Goal: Task Accomplishment & Management: Manage account settings

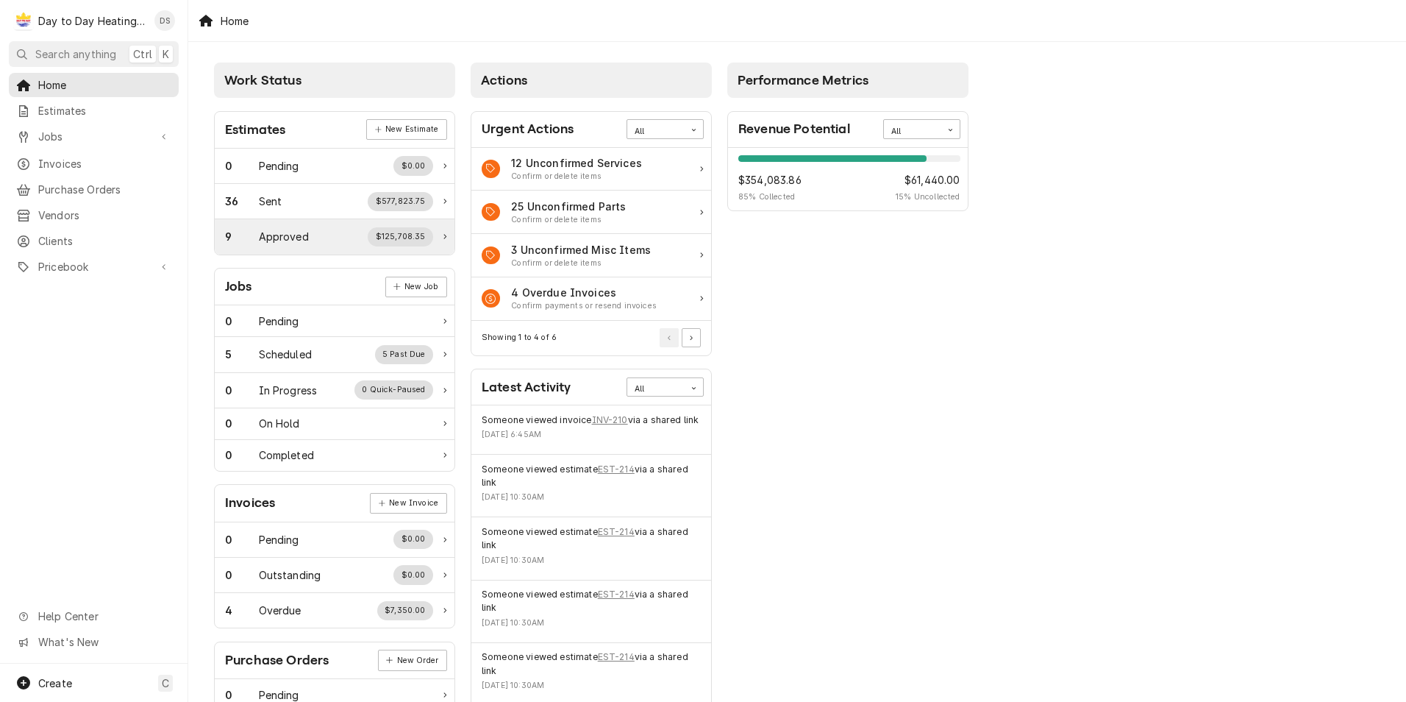
click at [332, 241] on div "9 Approved $125,708.35" at bounding box center [329, 236] width 208 height 19
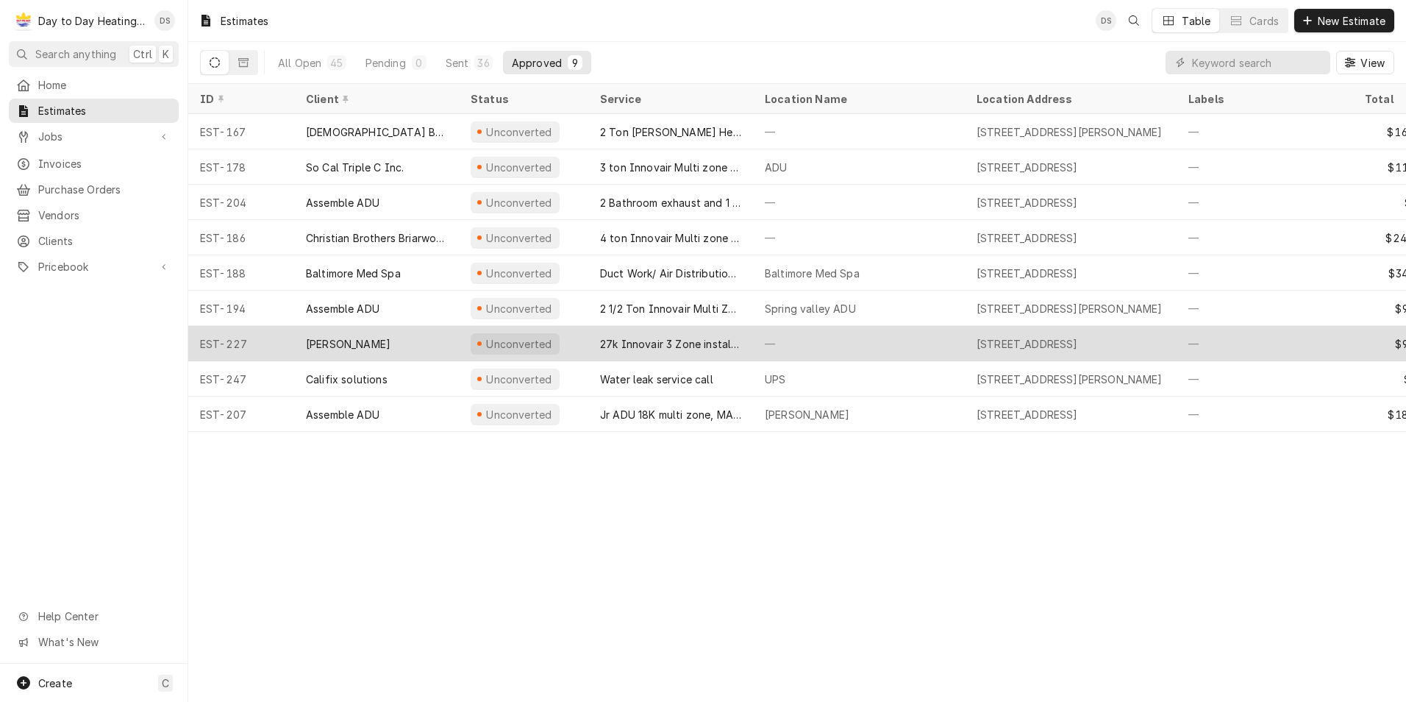
click at [991, 340] on div "313 5th Ave, Chula Vista, CA 91910" at bounding box center [1027, 343] width 101 height 15
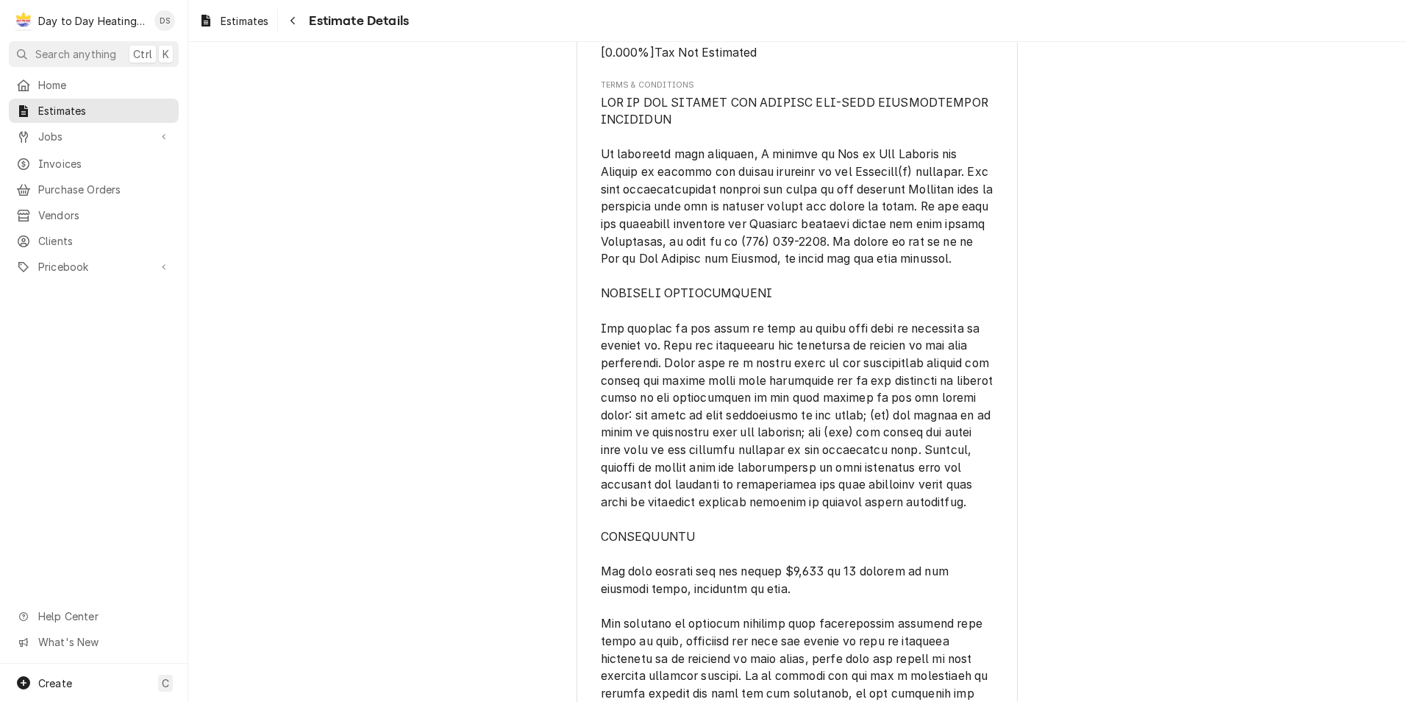
scroll to position [4486, 0]
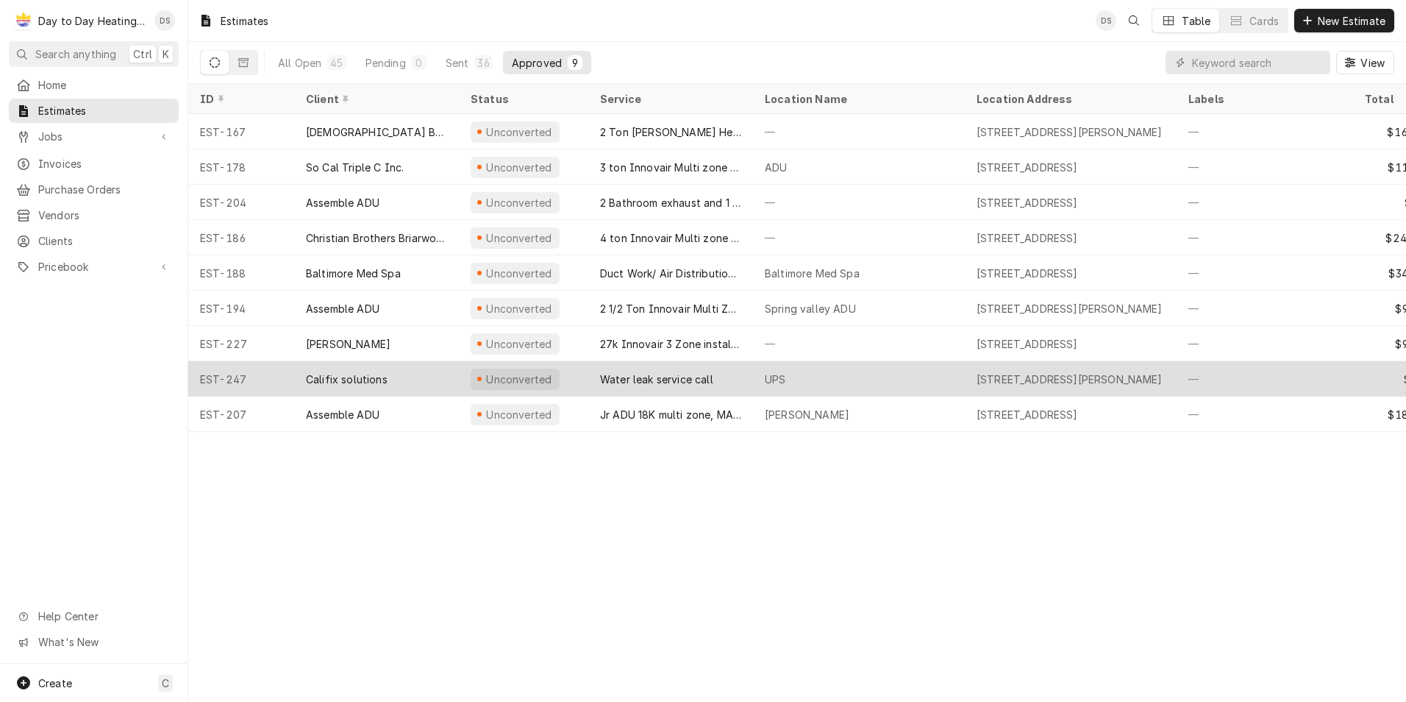
click at [694, 375] on div "Water leak service call" at bounding box center [656, 378] width 113 height 15
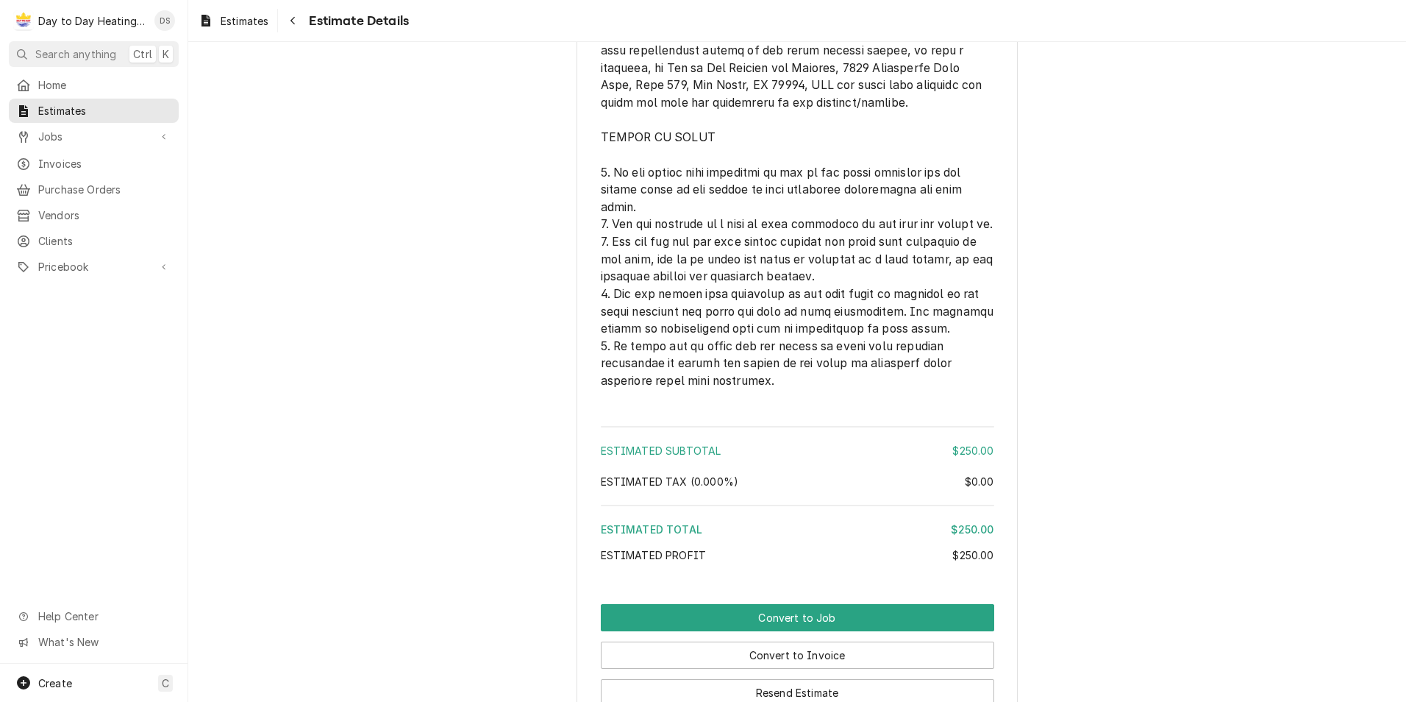
scroll to position [3380, 0]
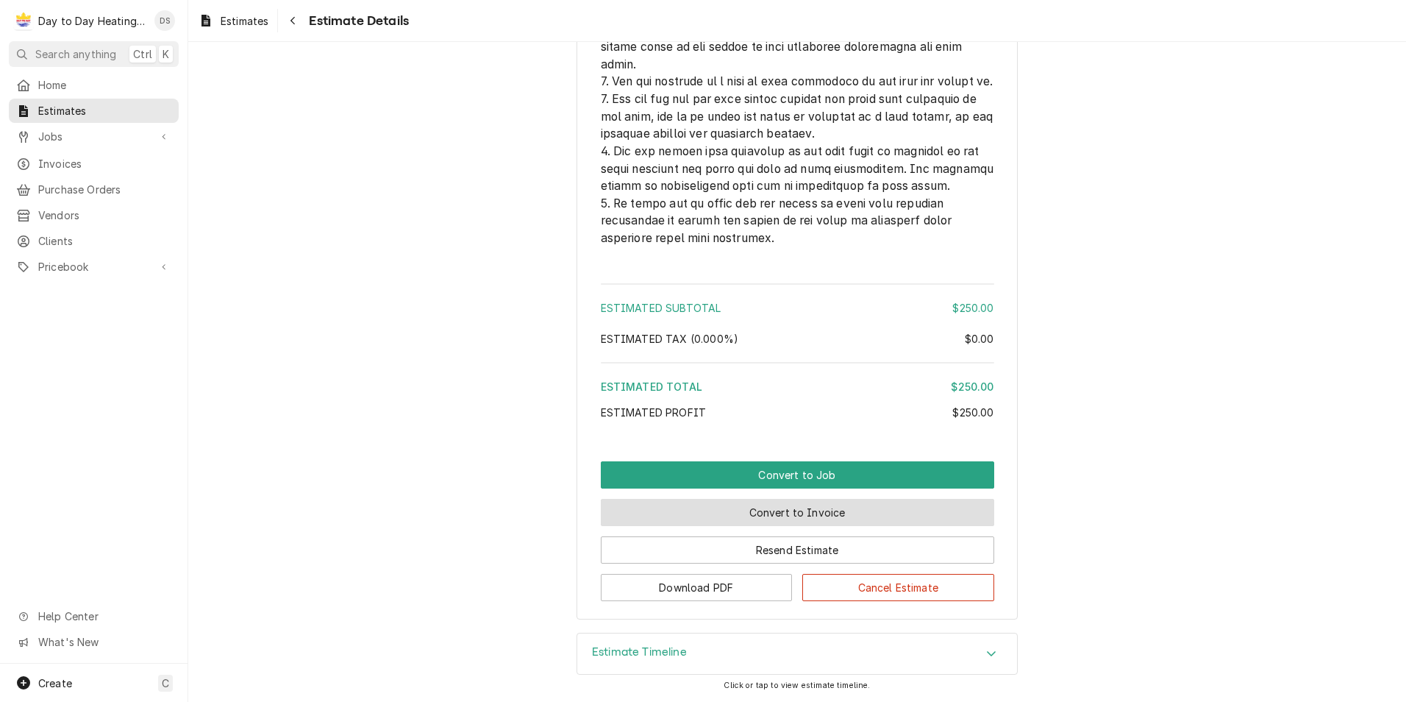
click at [792, 515] on button "Convert to Invoice" at bounding box center [797, 512] width 393 height 27
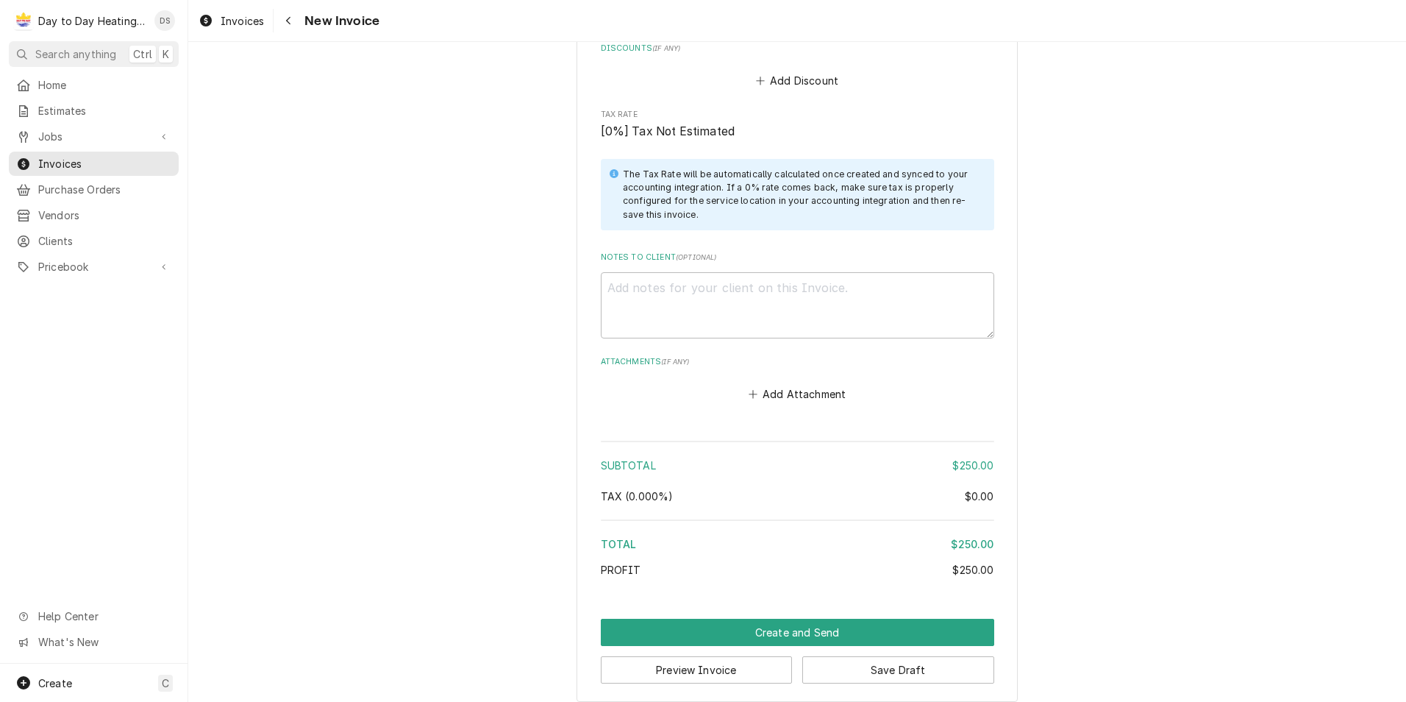
scroll to position [1748, 0]
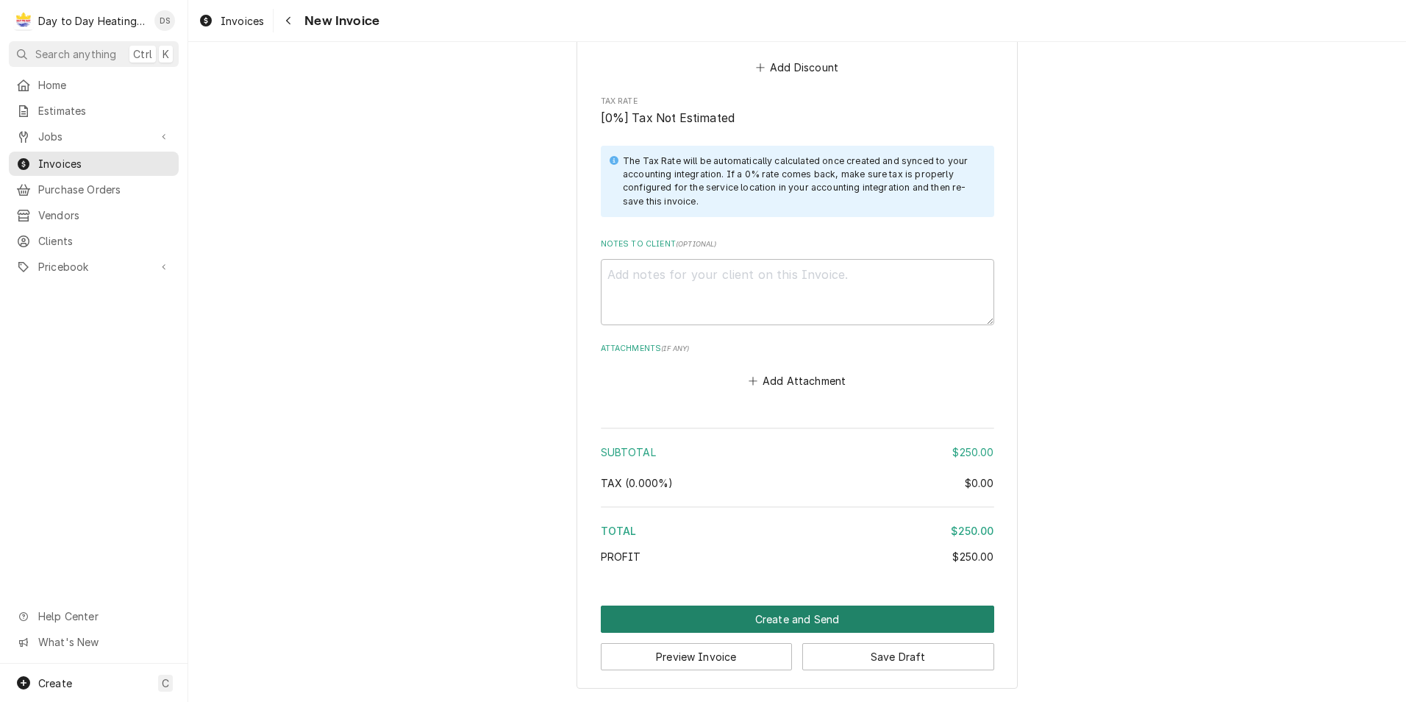
click at [832, 618] on button "Create and Send" at bounding box center [797, 618] width 393 height 27
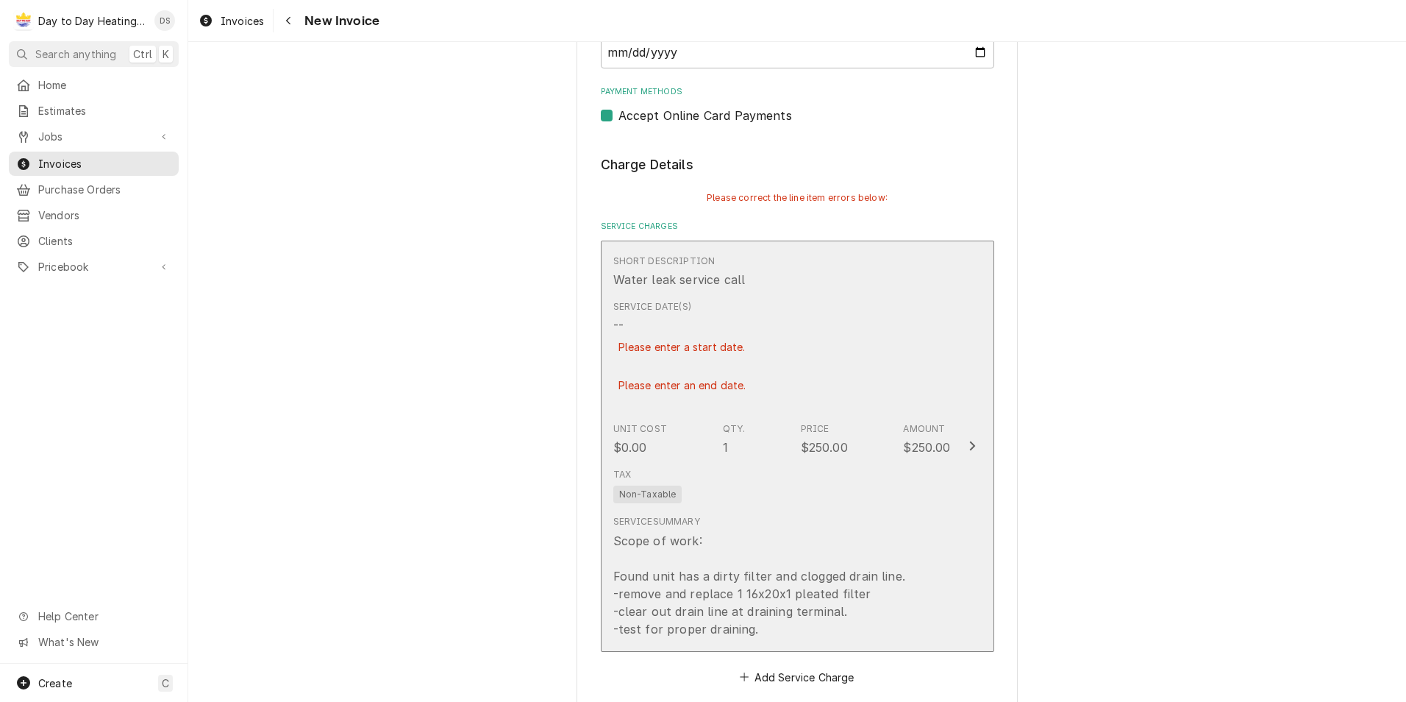
click at [726, 446] on div "Qty. 1" at bounding box center [734, 439] width 23 height 34
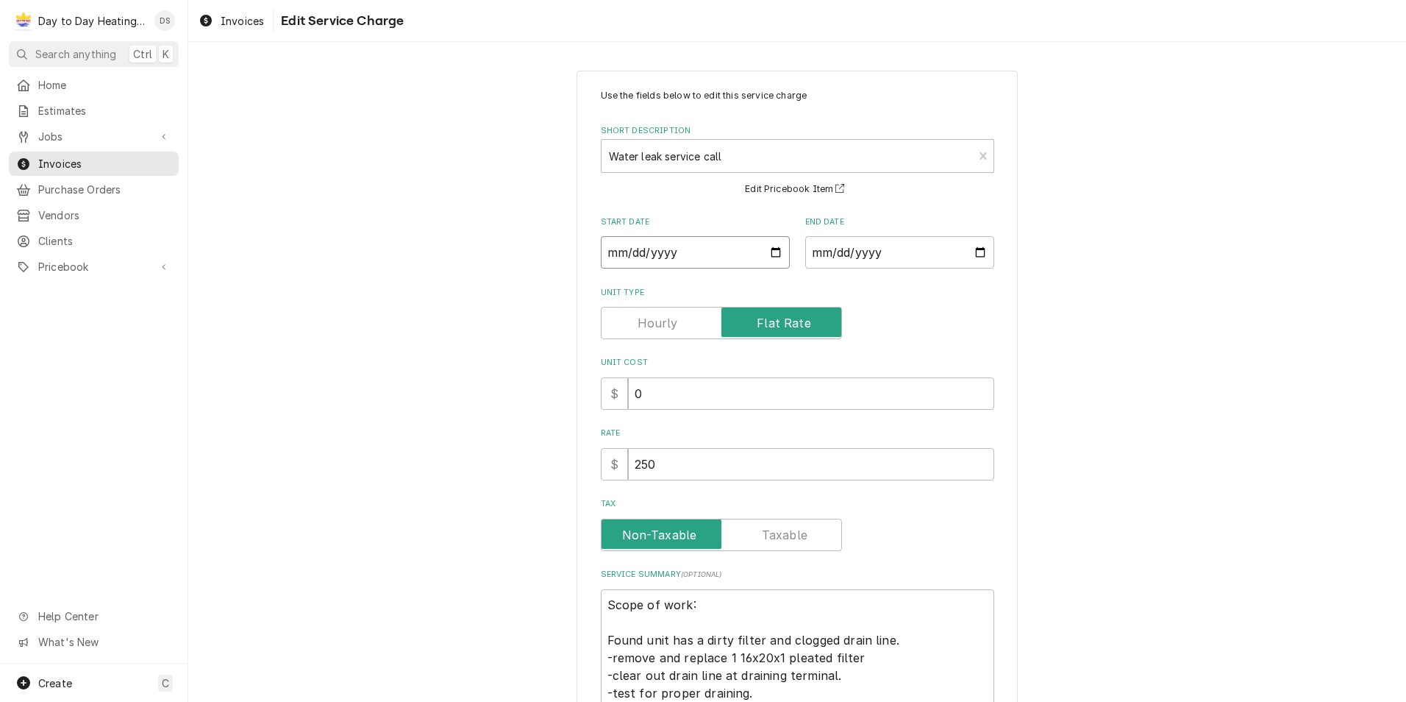
click at [771, 256] on input "Start Date" at bounding box center [695, 252] width 189 height 32
type textarea "x"
type input "2025-08-25"
click at [977, 260] on input "End Date" at bounding box center [899, 252] width 189 height 32
type input "2025-08-25"
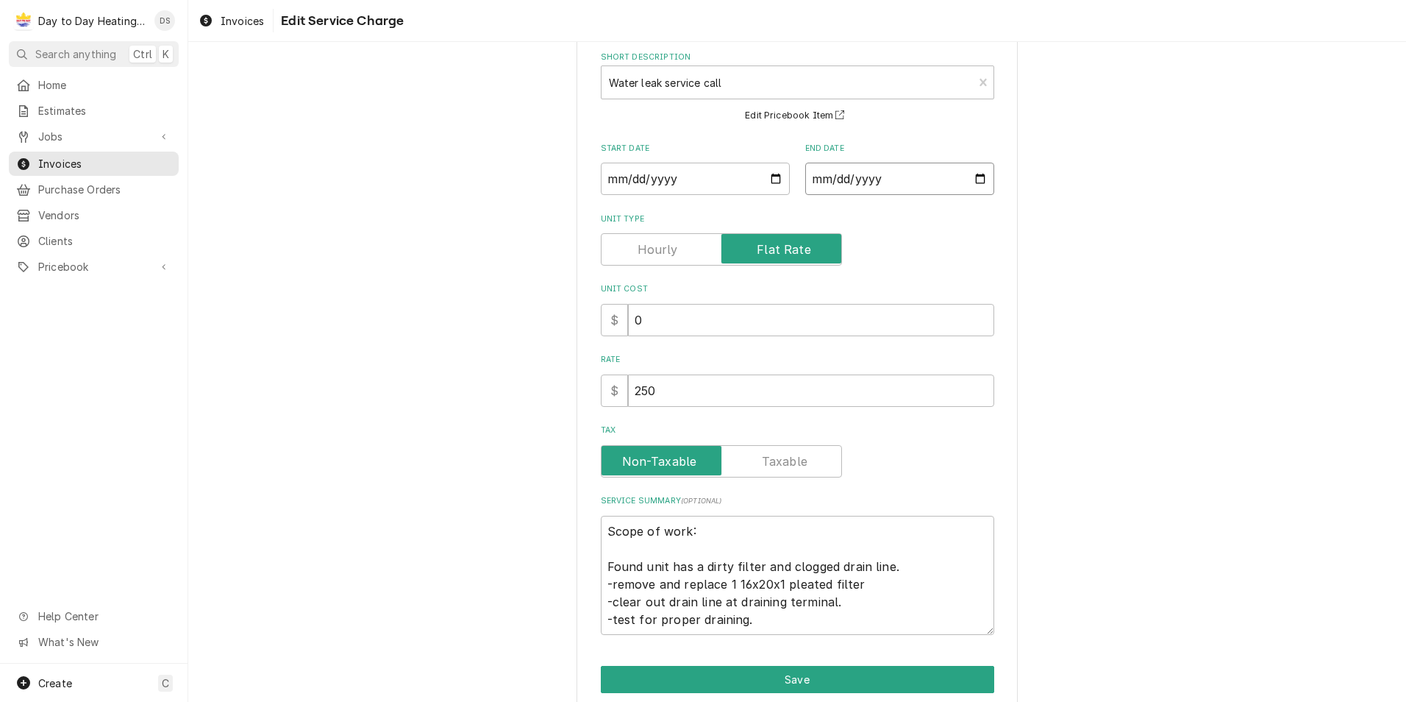
scroll to position [134, 0]
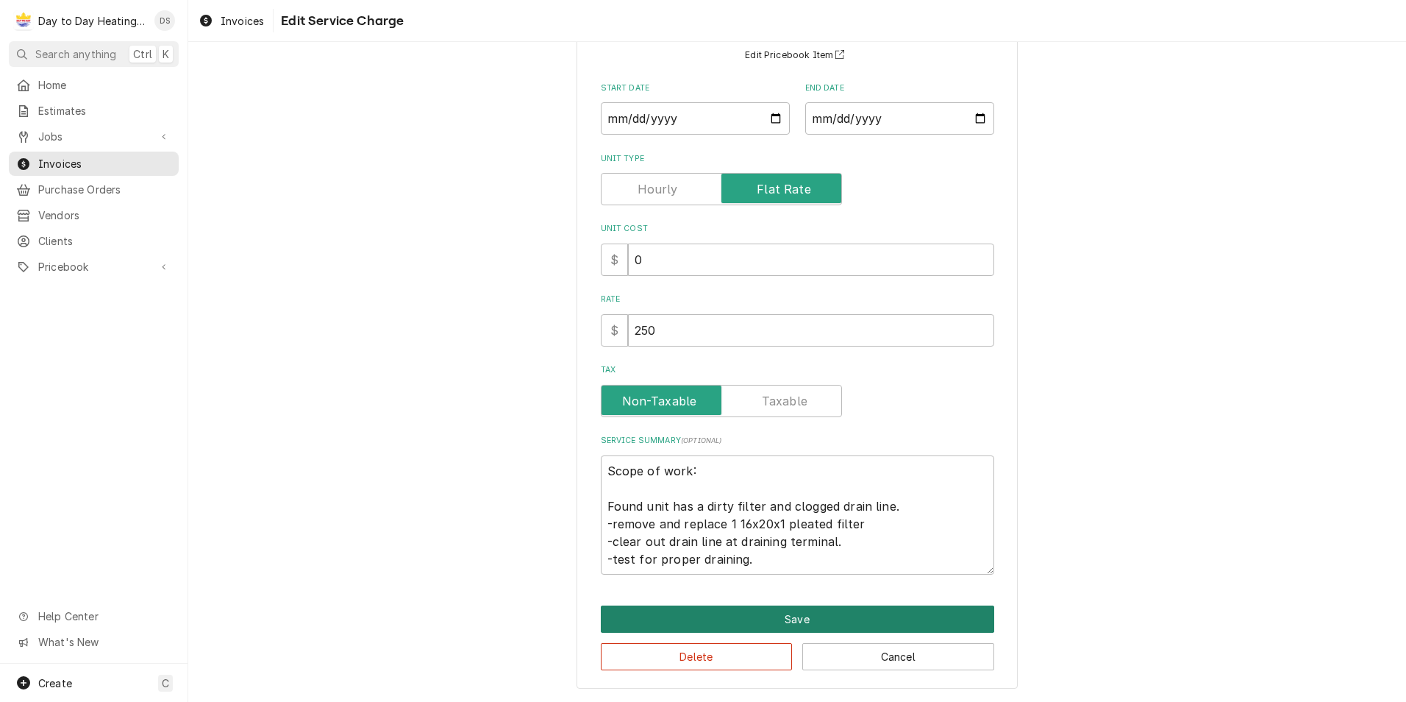
click at [796, 613] on button "Save" at bounding box center [797, 618] width 393 height 27
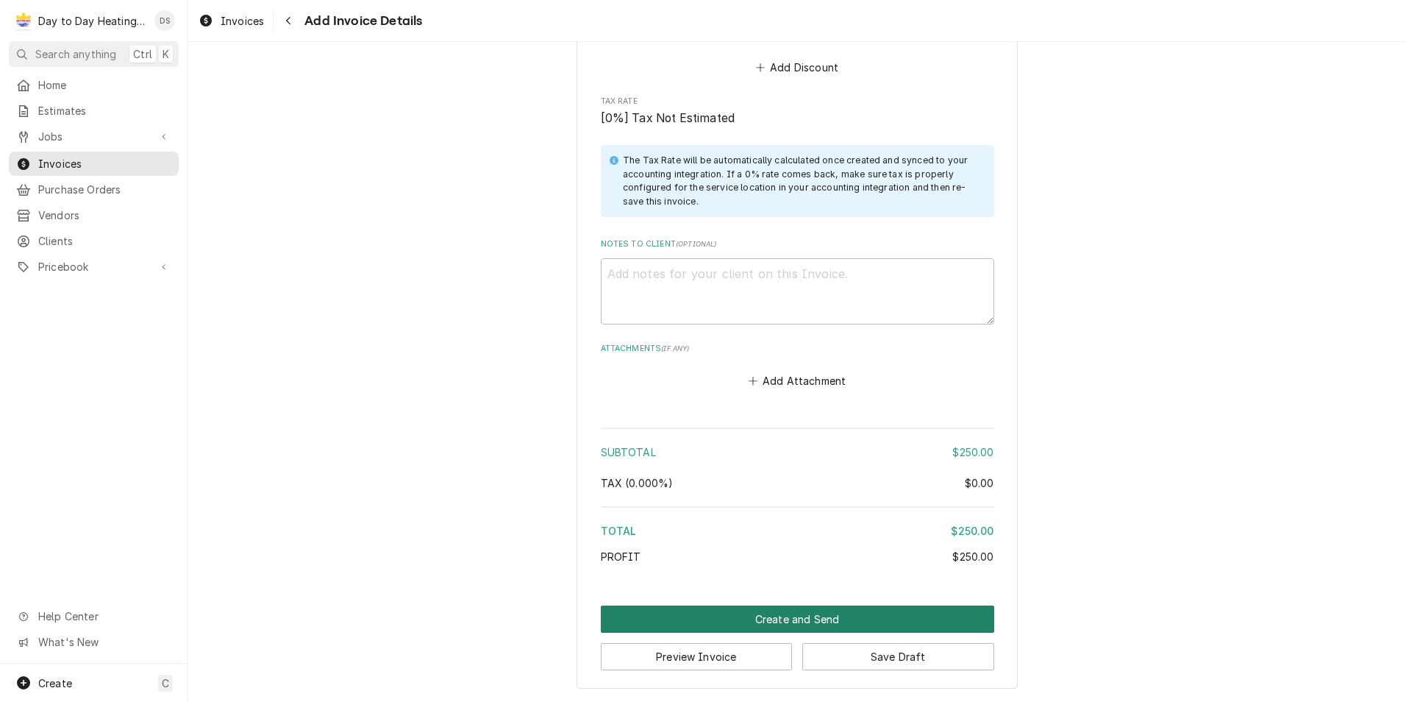
click at [795, 613] on button "Create and Send" at bounding box center [797, 618] width 393 height 27
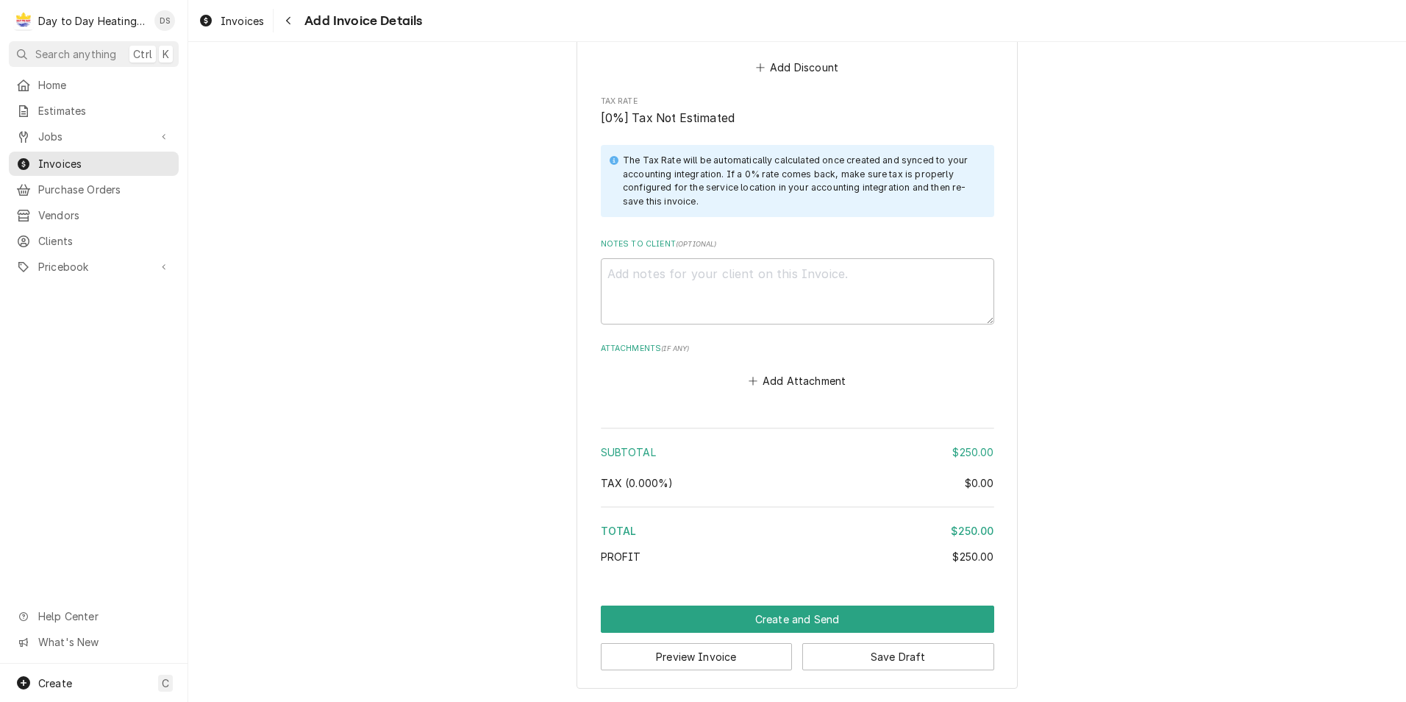
scroll to position [1816, 0]
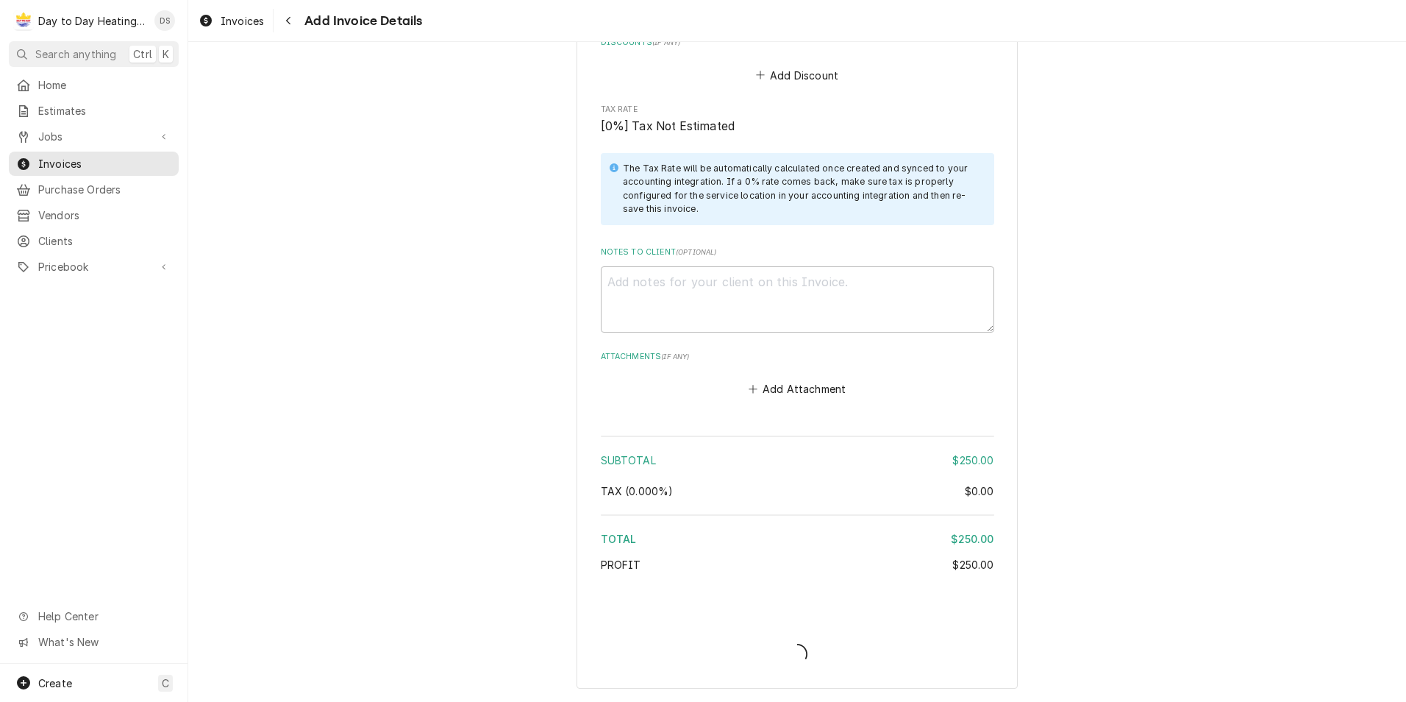
type textarea "x"
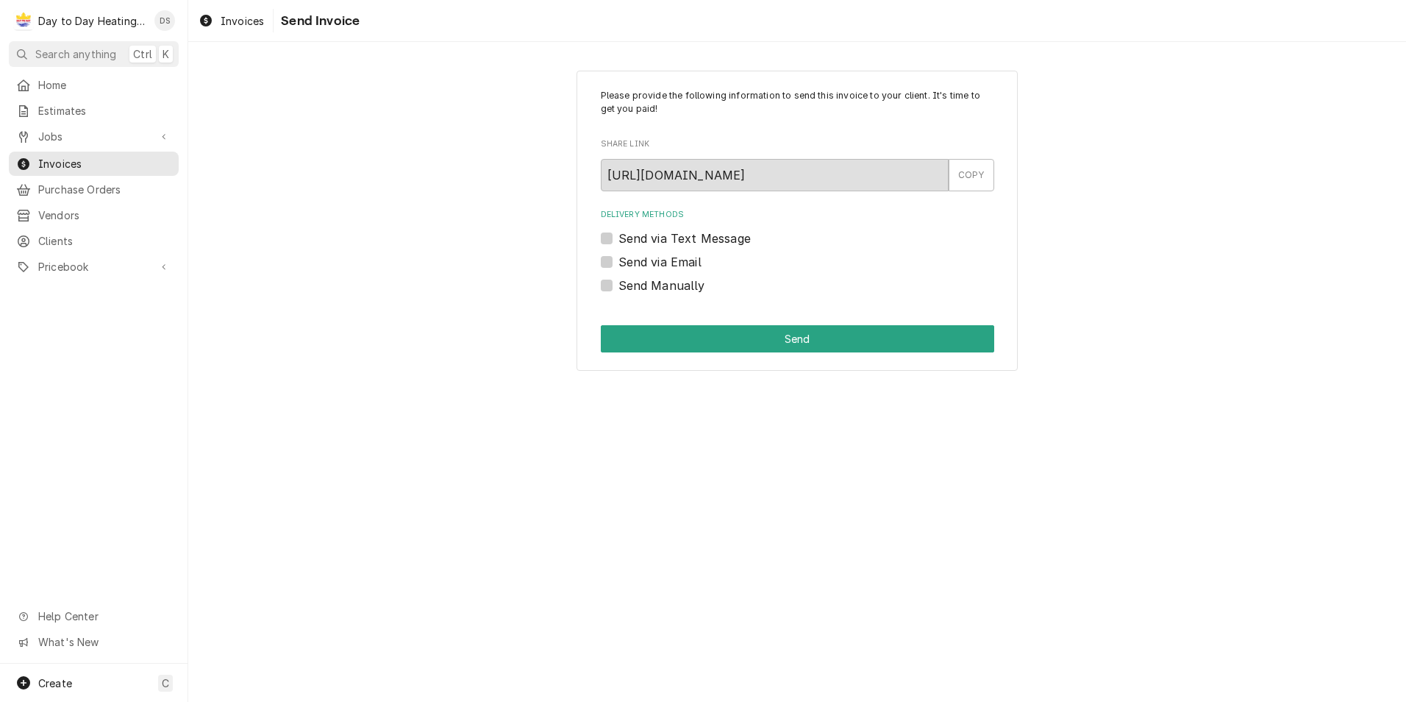
click at [668, 263] on label "Send via Email" at bounding box center [659, 262] width 83 height 18
click at [668, 263] on input "Send via Email" at bounding box center [814, 269] width 393 height 32
checkbox input "true"
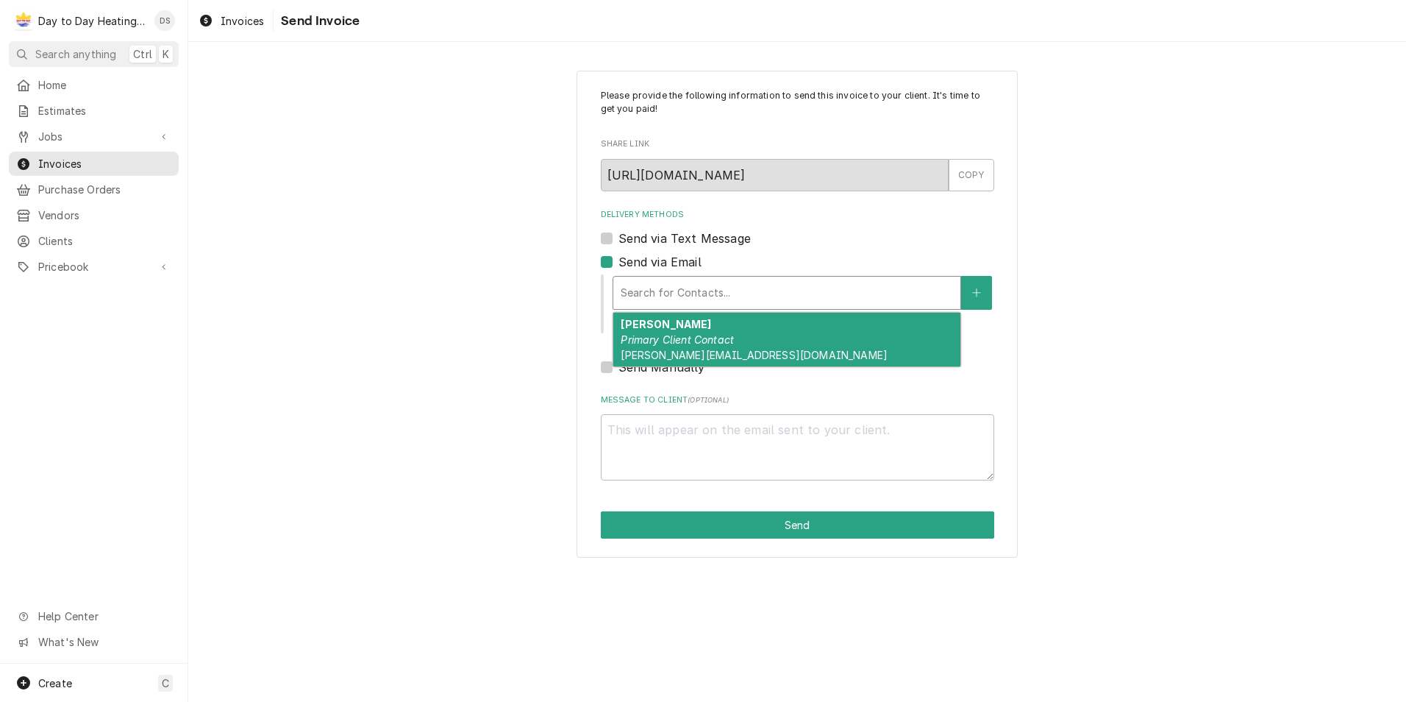
click at [670, 290] on div "Delivery Methods" at bounding box center [787, 292] width 332 height 26
click at [677, 332] on div "Jake Anderson Primary Client Contact jake.a@califixsolutions.com" at bounding box center [786, 340] width 347 height 54
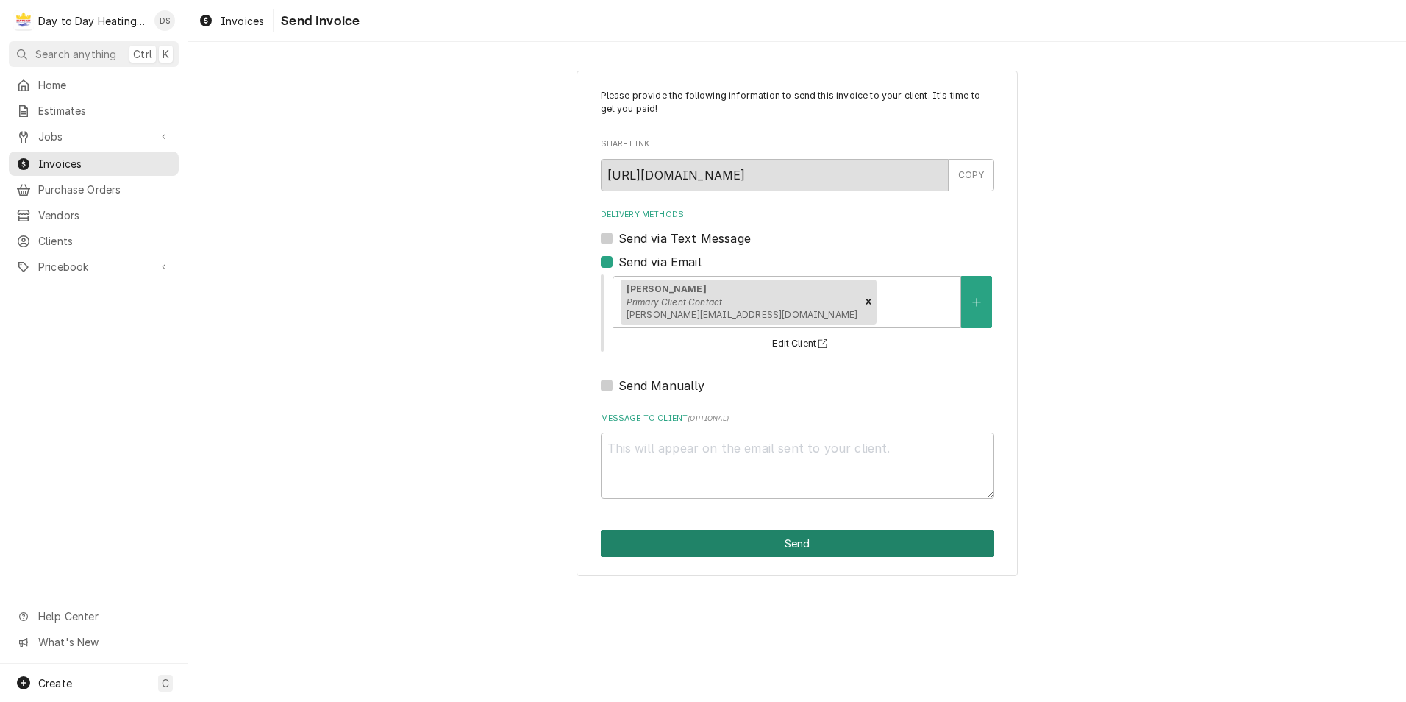
click at [805, 538] on button "Send" at bounding box center [797, 542] width 393 height 27
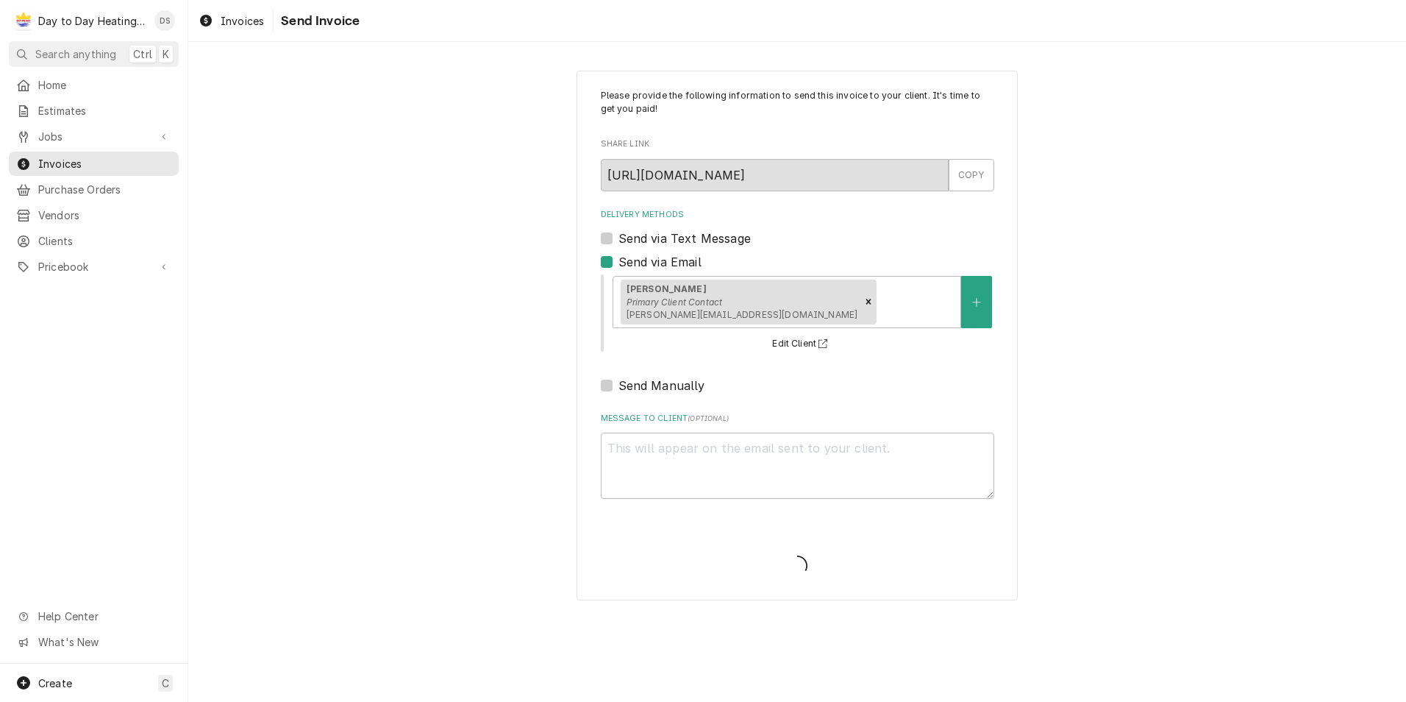
type textarea "x"
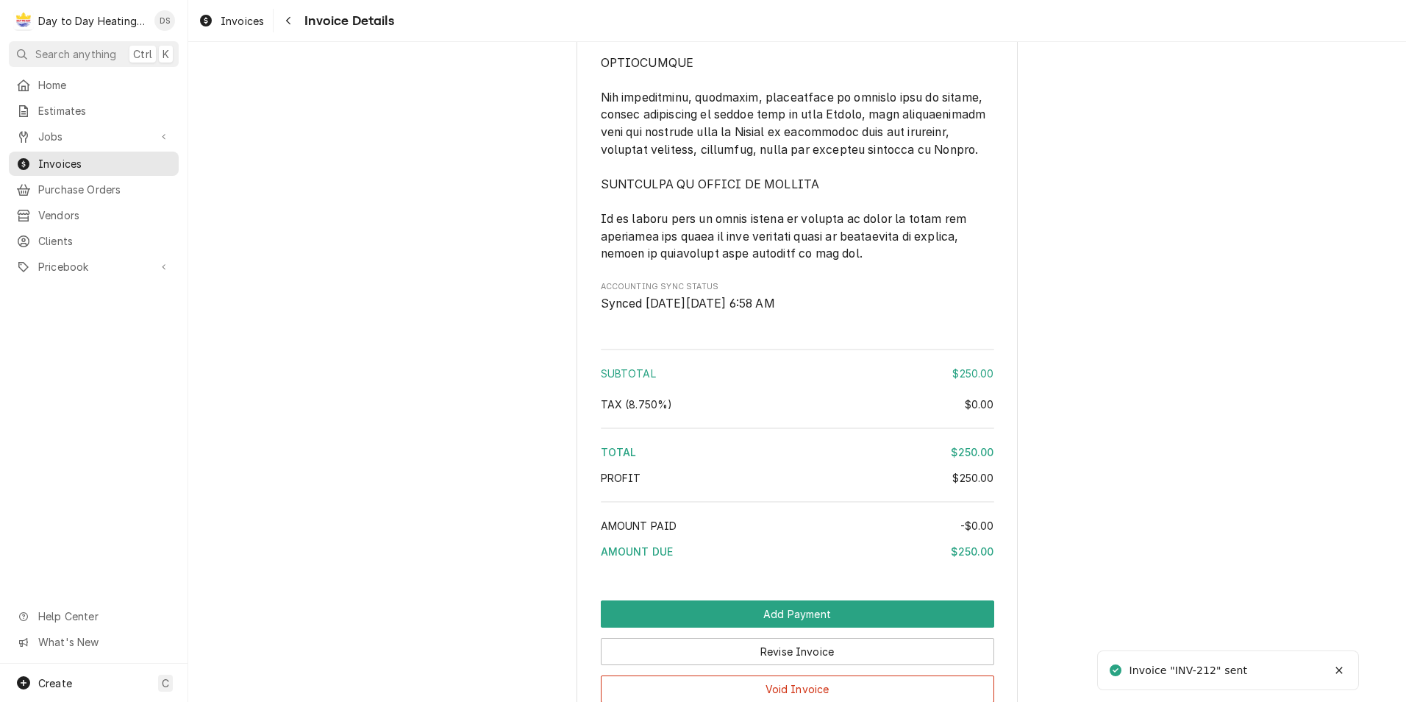
scroll to position [3518, 0]
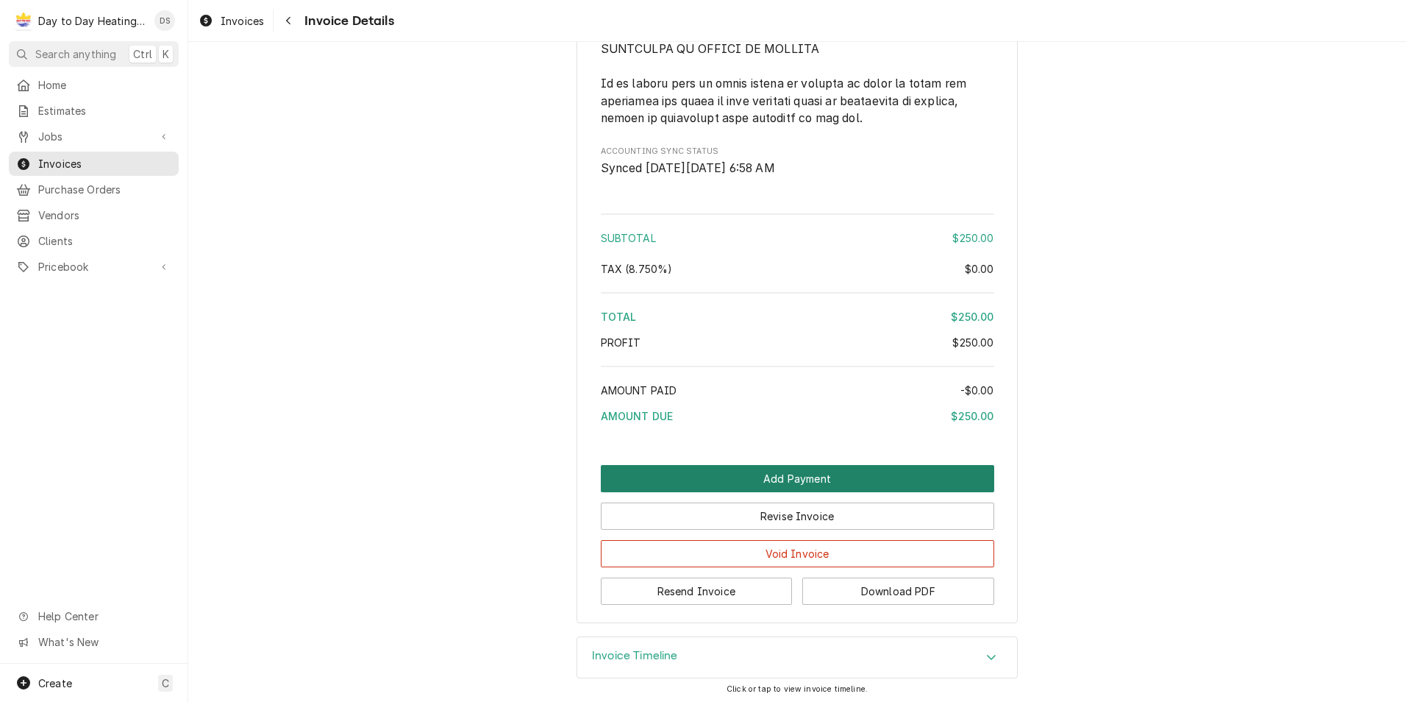
click at [824, 475] on button "Add Payment" at bounding box center [797, 478] width 393 height 27
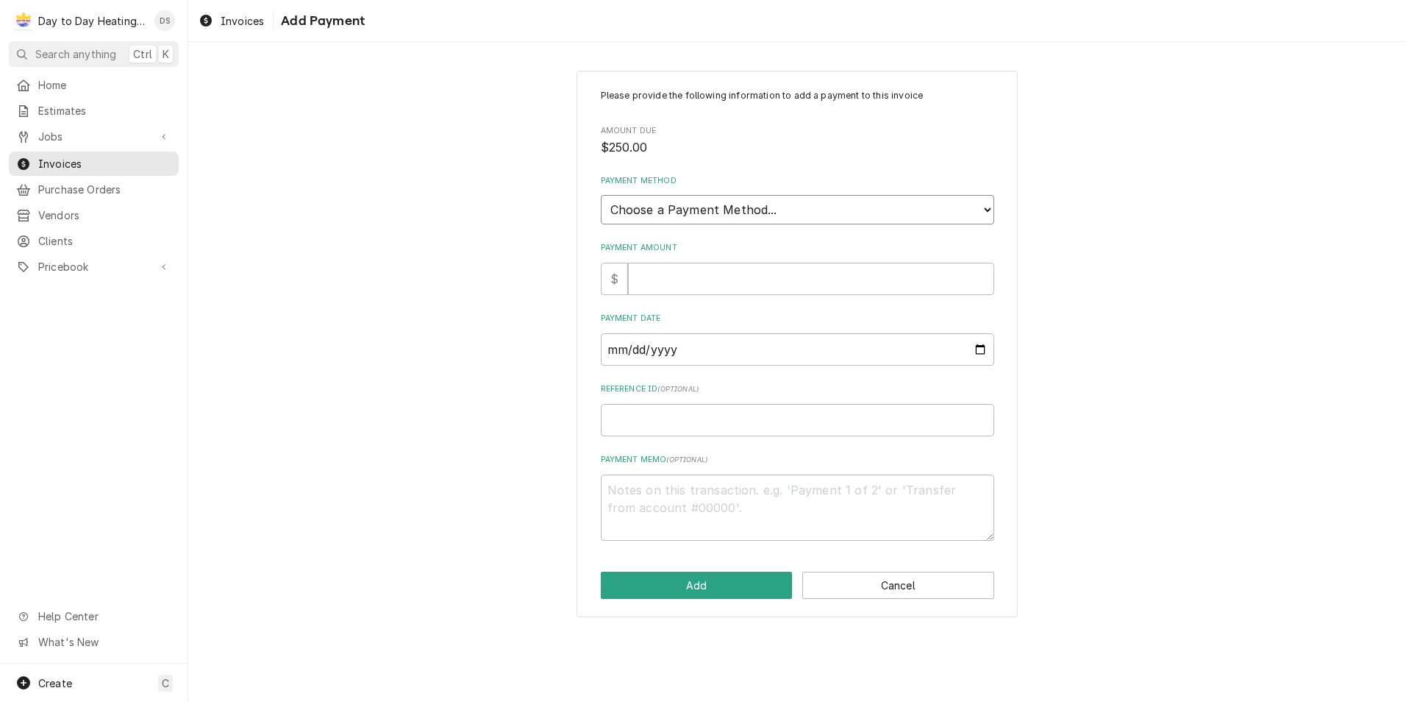
click at [718, 213] on select "Choose a Payment Method... Cash Check Credit/Debit Card ACH/eCheck Other" at bounding box center [797, 209] width 393 height 29
select select "4"
click at [601, 195] on select "Choose a Payment Method... Cash Check Credit/Debit Card ACH/eCheck Other" at bounding box center [797, 209] width 393 height 29
click at [689, 283] on input "Payment Amount" at bounding box center [811, 279] width 366 height 32
type textarea "x"
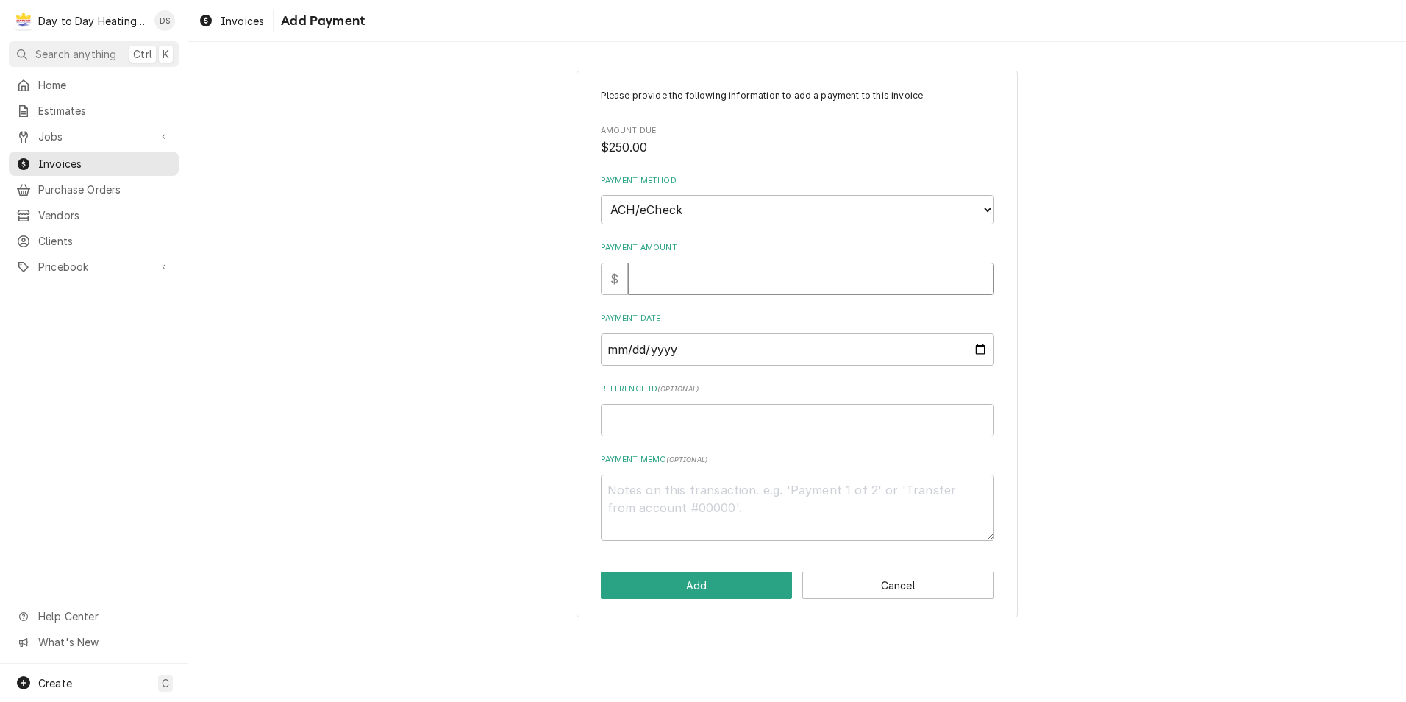
type input "2"
type textarea "x"
type input "25"
type textarea "x"
type input "250"
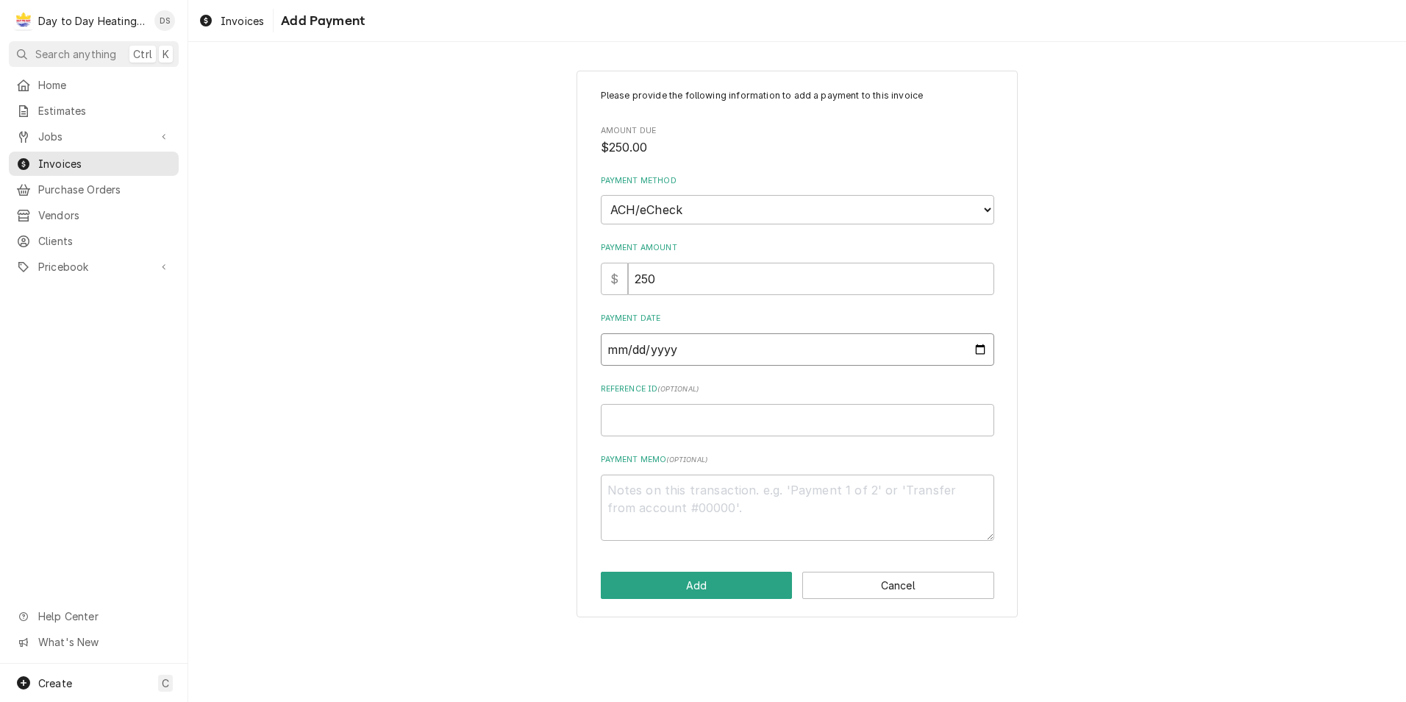
click at [977, 347] on input "Payment Date" at bounding box center [797, 349] width 393 height 32
type textarea "x"
type input "2025-08-25"
click at [724, 591] on button "Add" at bounding box center [697, 584] width 192 height 27
type textarea "x"
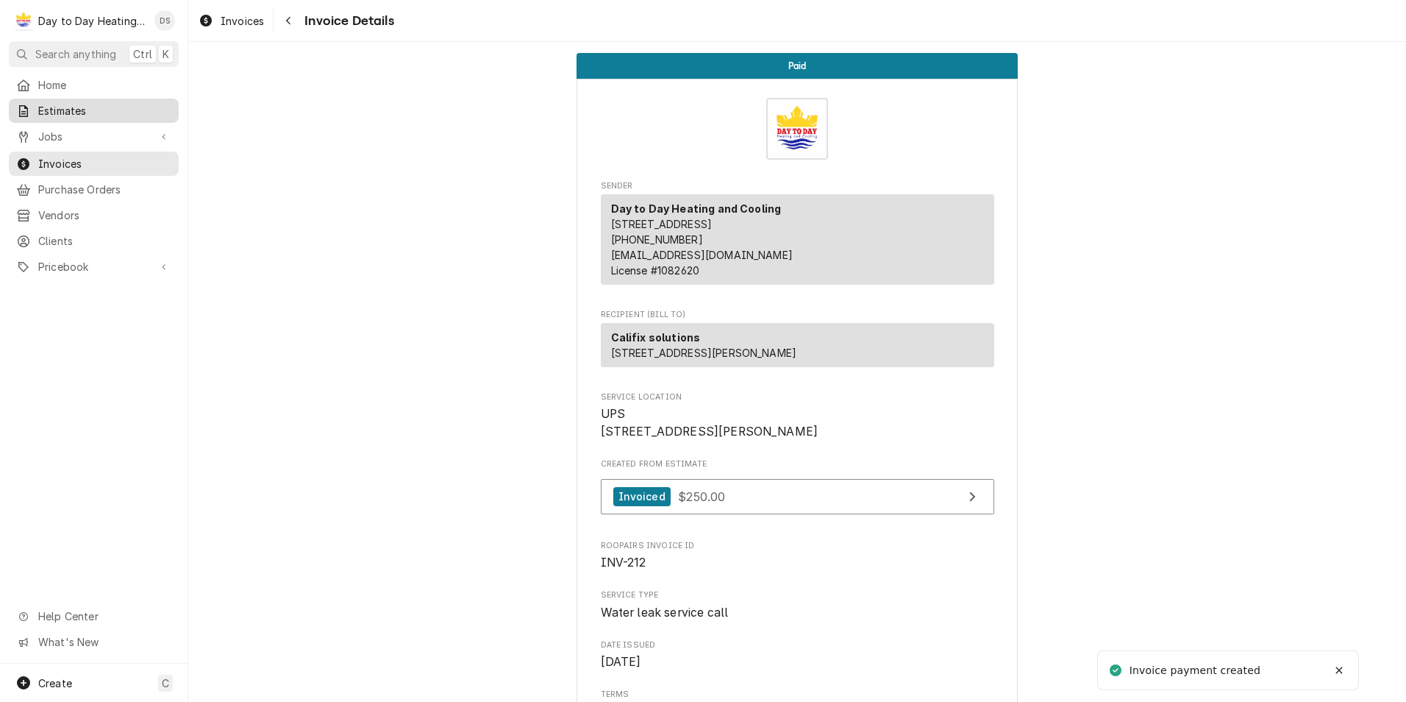
click at [50, 99] on link "Estimates" at bounding box center [94, 111] width 170 height 24
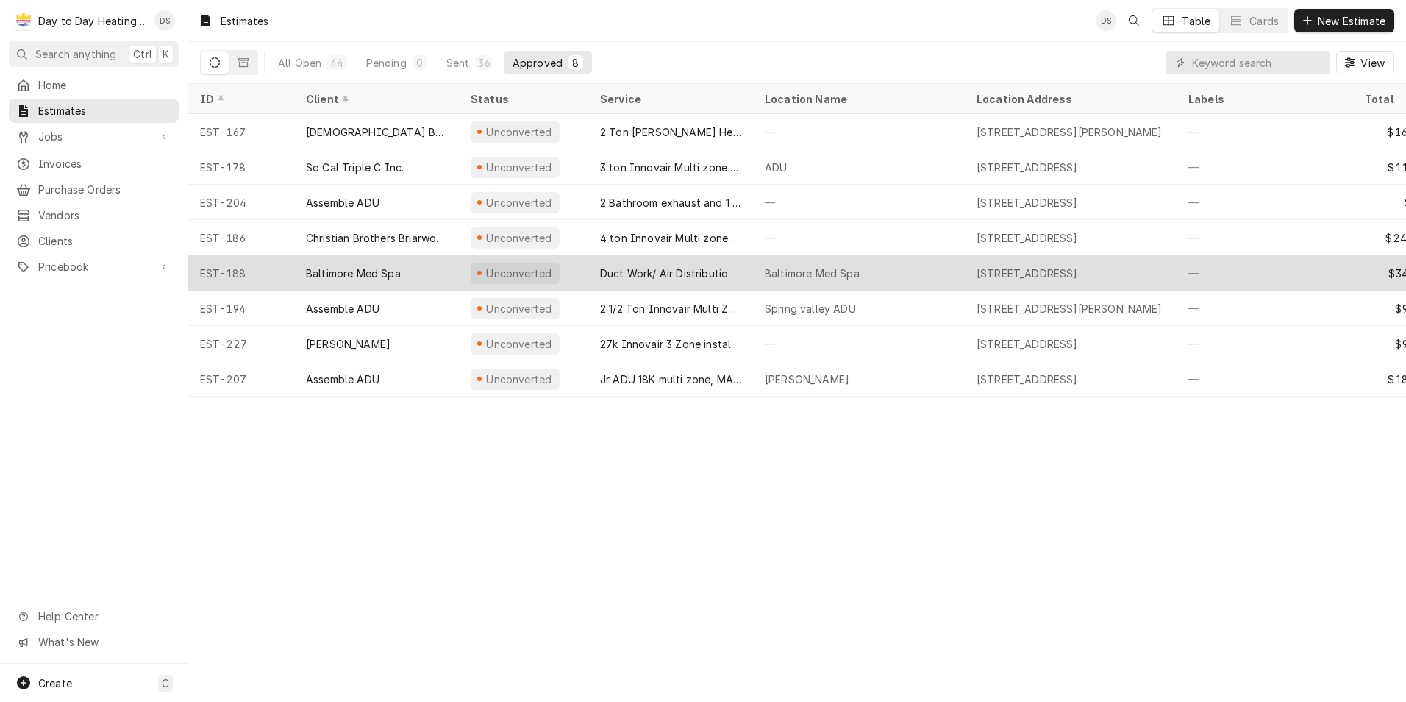
click at [380, 271] on div "Baltimore Med Spa" at bounding box center [353, 272] width 95 height 15
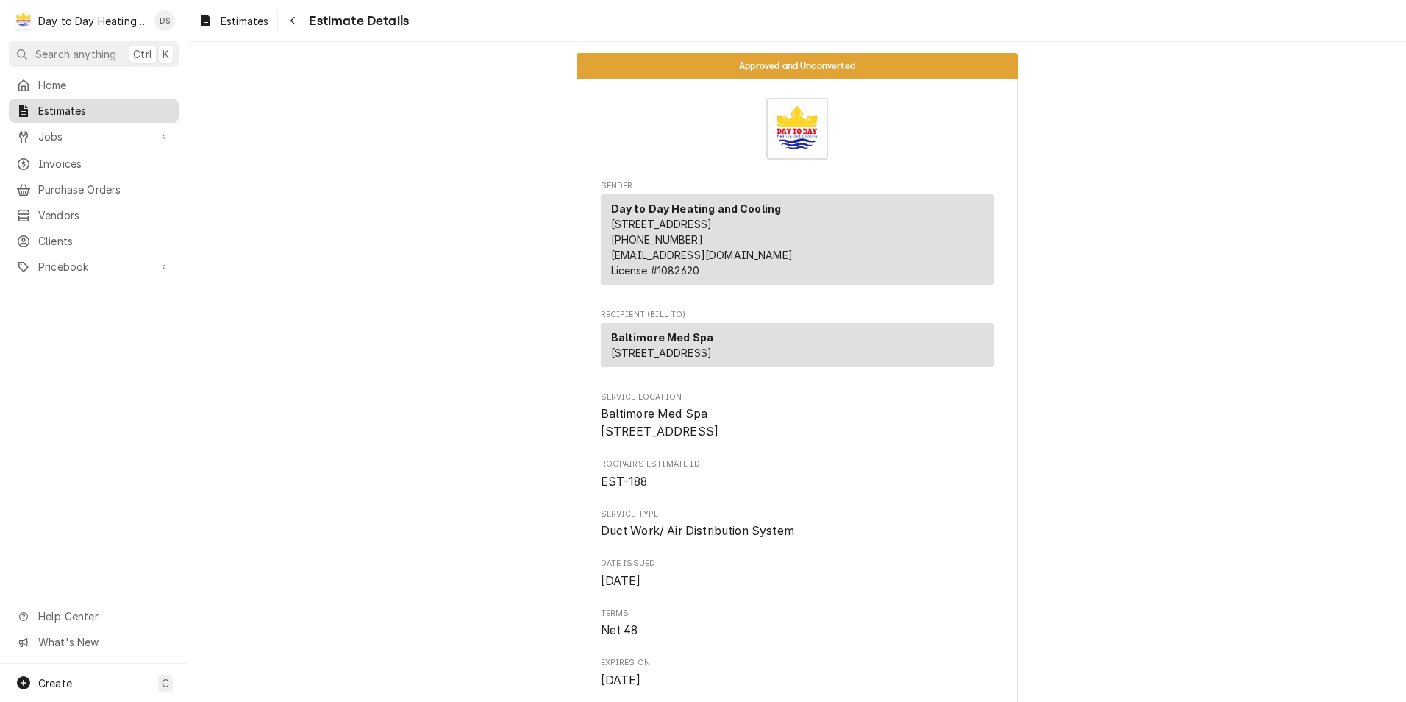
click at [55, 110] on span "Estimates" at bounding box center [104, 110] width 133 height 15
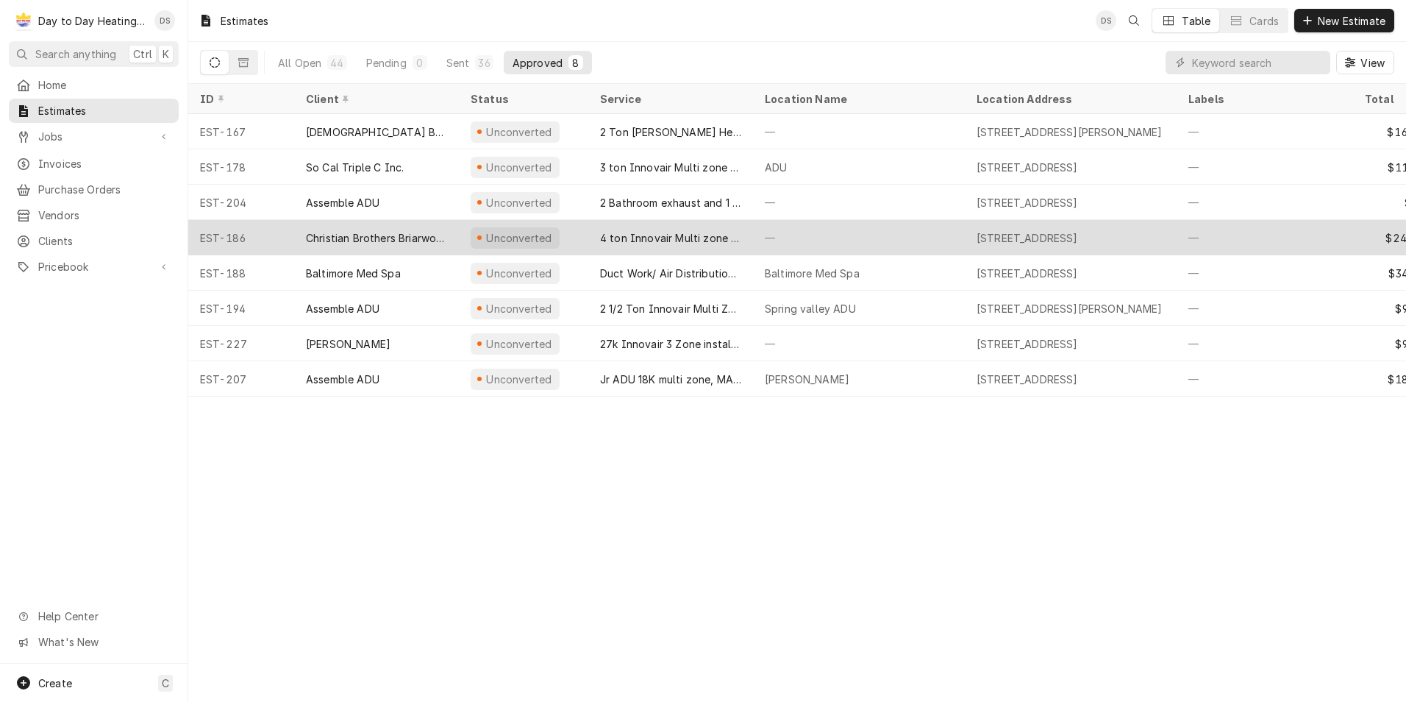
click at [1041, 234] on div "[STREET_ADDRESS]" at bounding box center [1027, 237] width 101 height 15
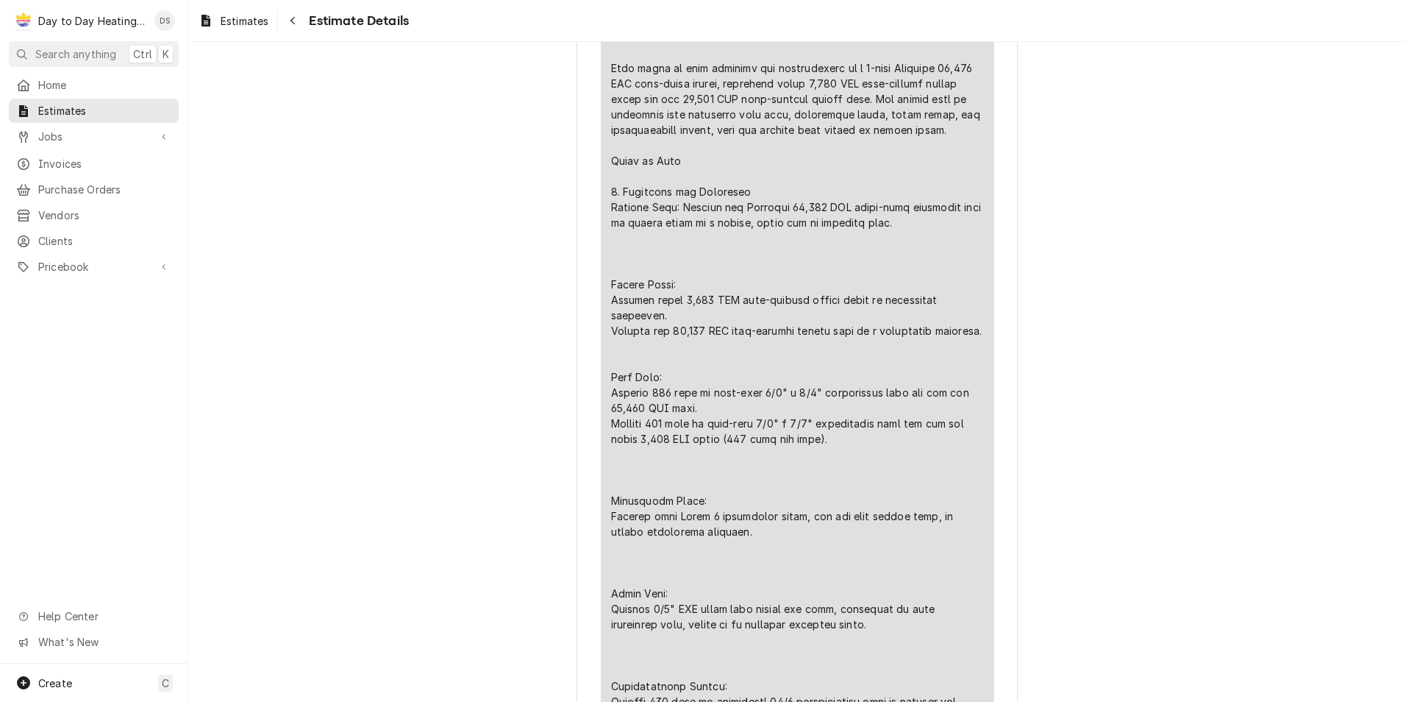
scroll to position [1103, 0]
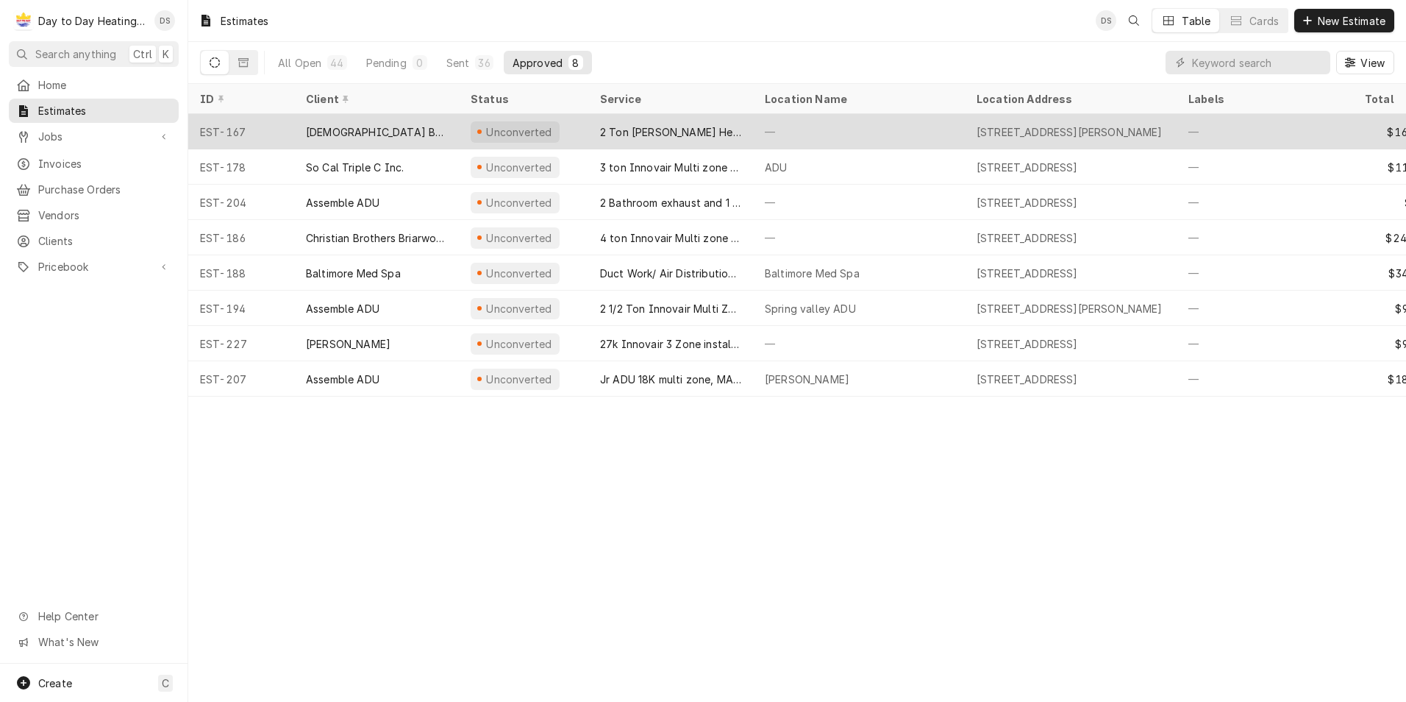
click at [654, 129] on div "2 Ton [PERSON_NAME] Heat pump, duct work installation" at bounding box center [670, 131] width 141 height 15
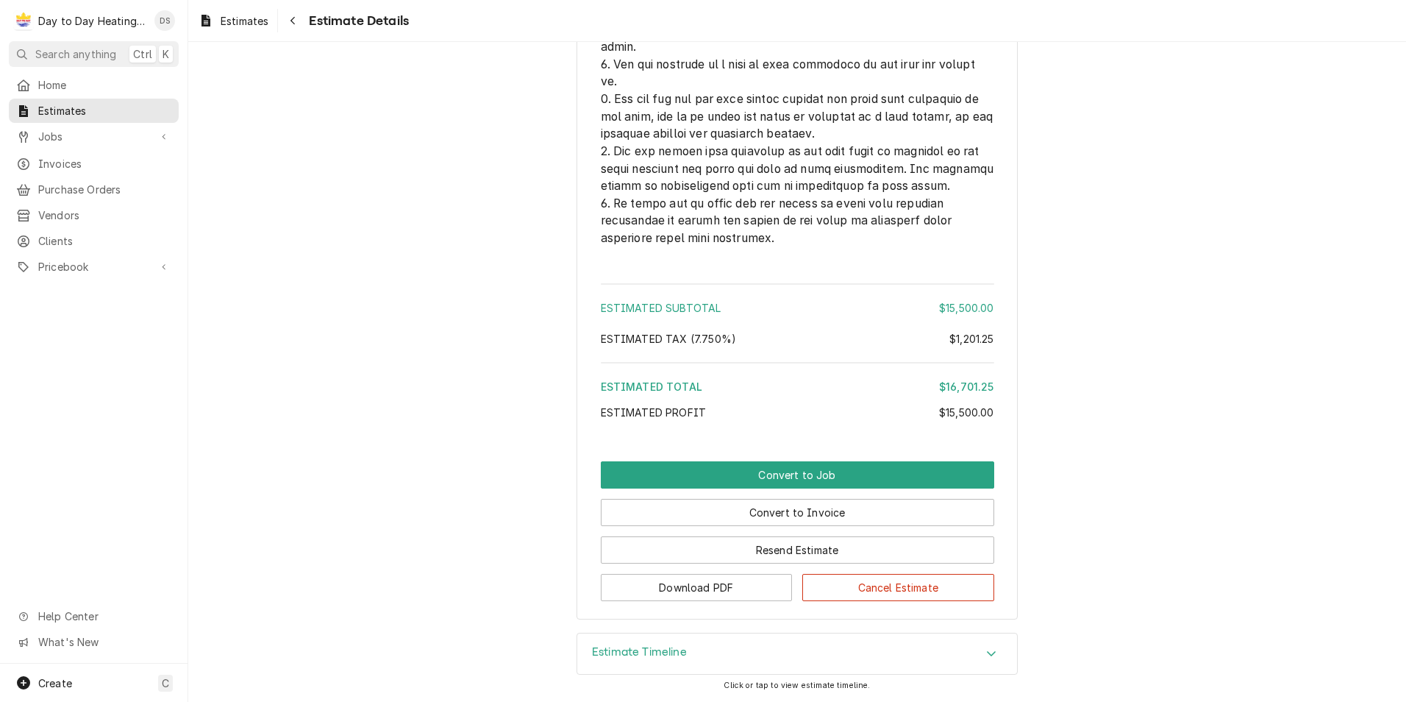
scroll to position [3702, 0]
click at [919, 512] on button "Convert to Invoice" at bounding box center [797, 512] width 393 height 27
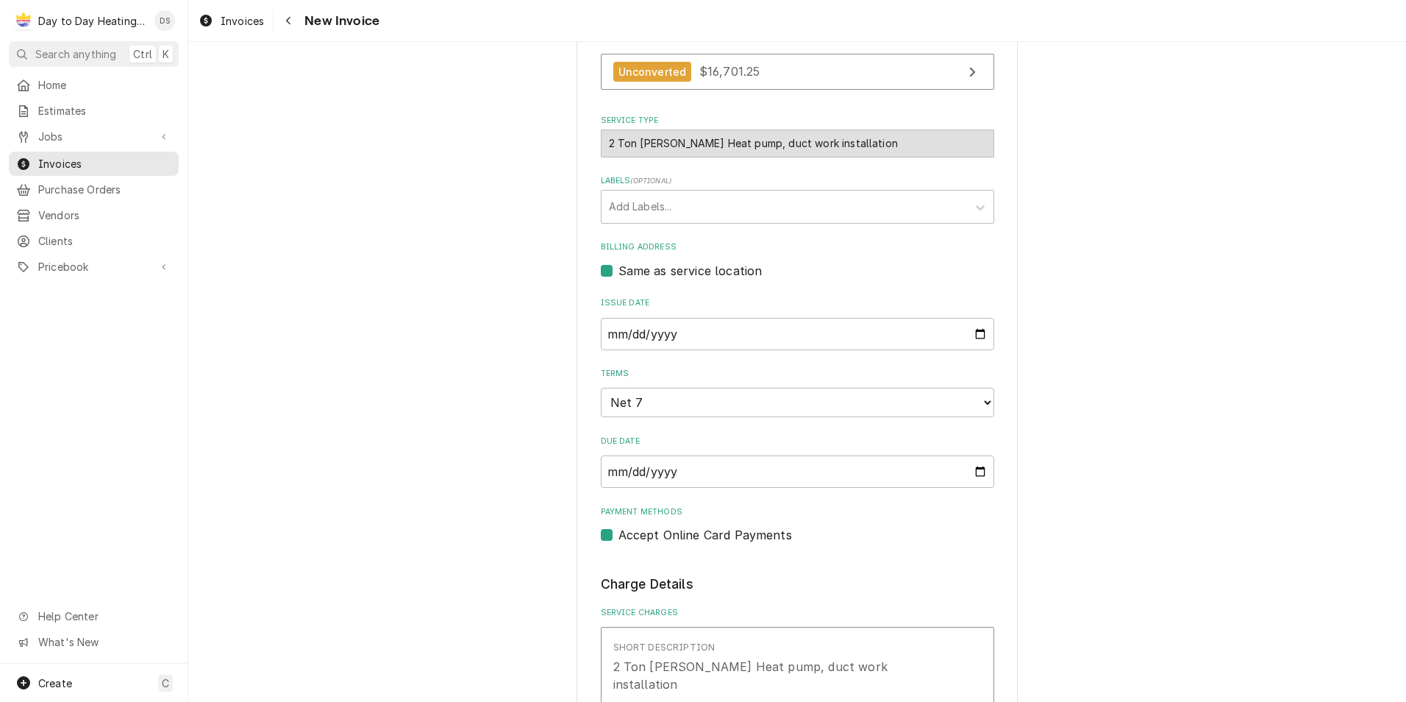
scroll to position [294, 0]
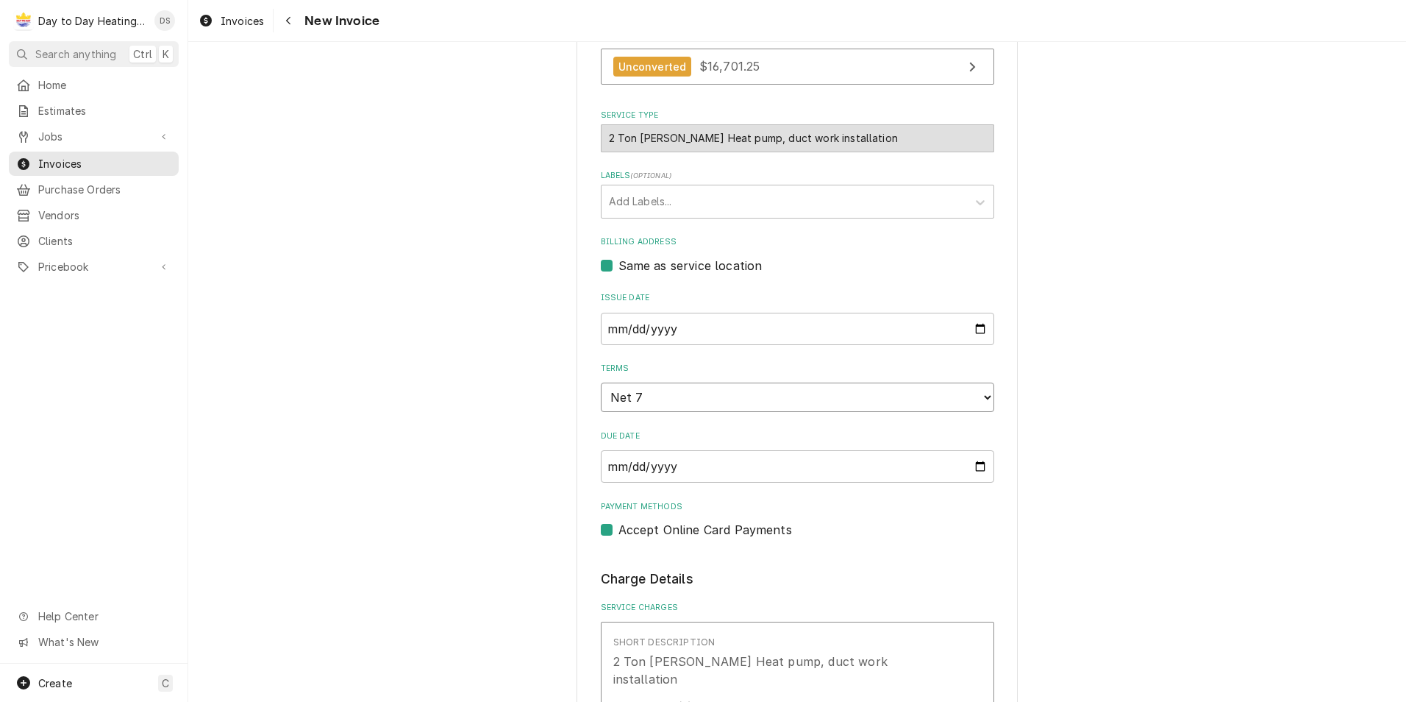
click at [979, 396] on select "Choose payment terms... Same Day Net 7 Net 14 Net 21 Net 30 Net 45 Net 60 Net 90" at bounding box center [797, 396] width 393 height 29
type textarea "x"
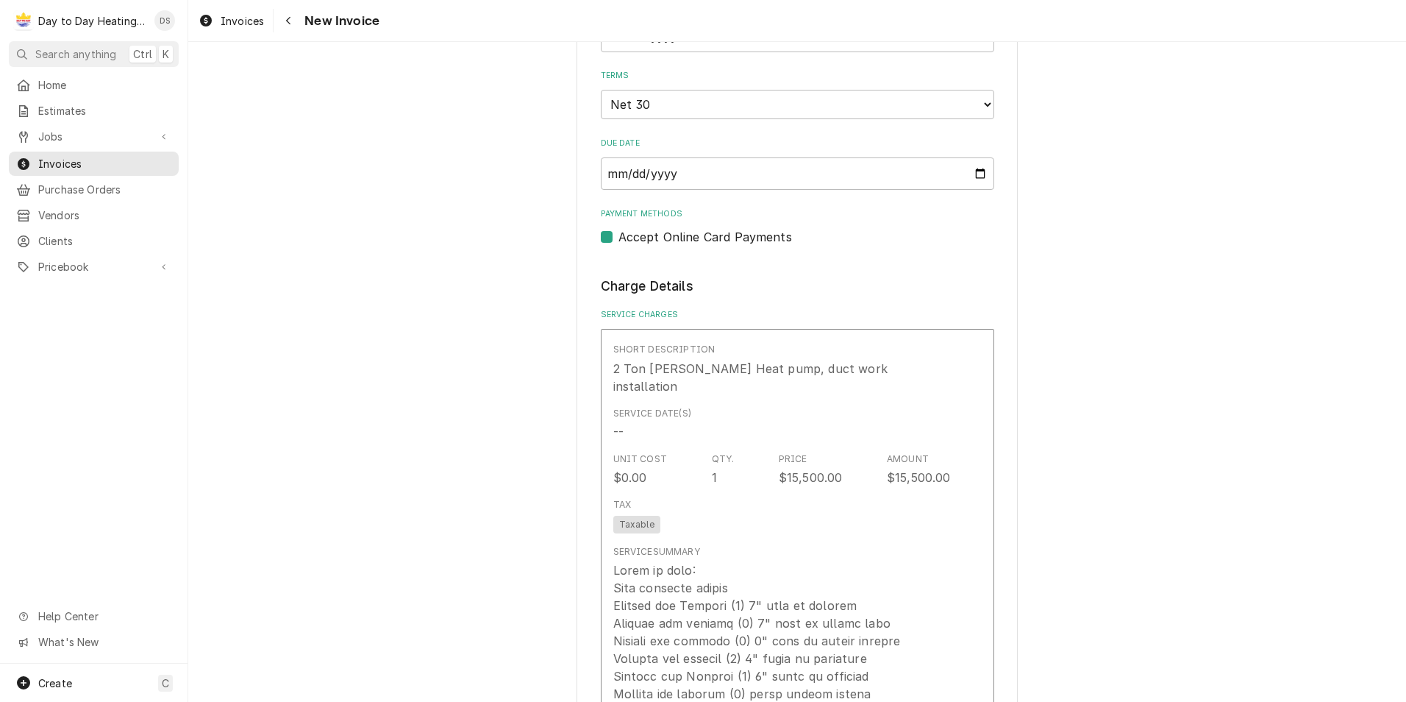
scroll to position [588, 0]
click at [618, 234] on label "Accept Online Card Payments" at bounding box center [705, 236] width 174 height 18
click at [618, 234] on input "Payment Methods" at bounding box center [814, 243] width 393 height 32
checkbox input "false"
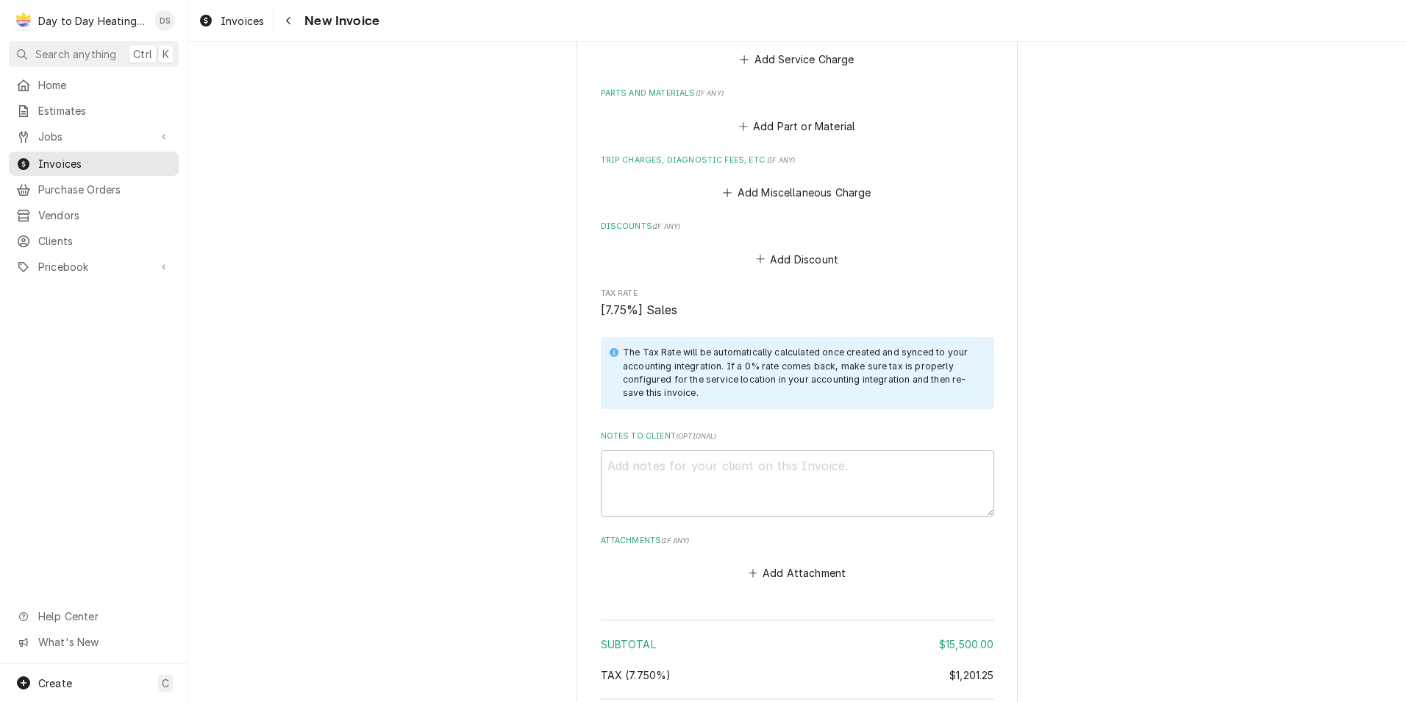
scroll to position [1885, 0]
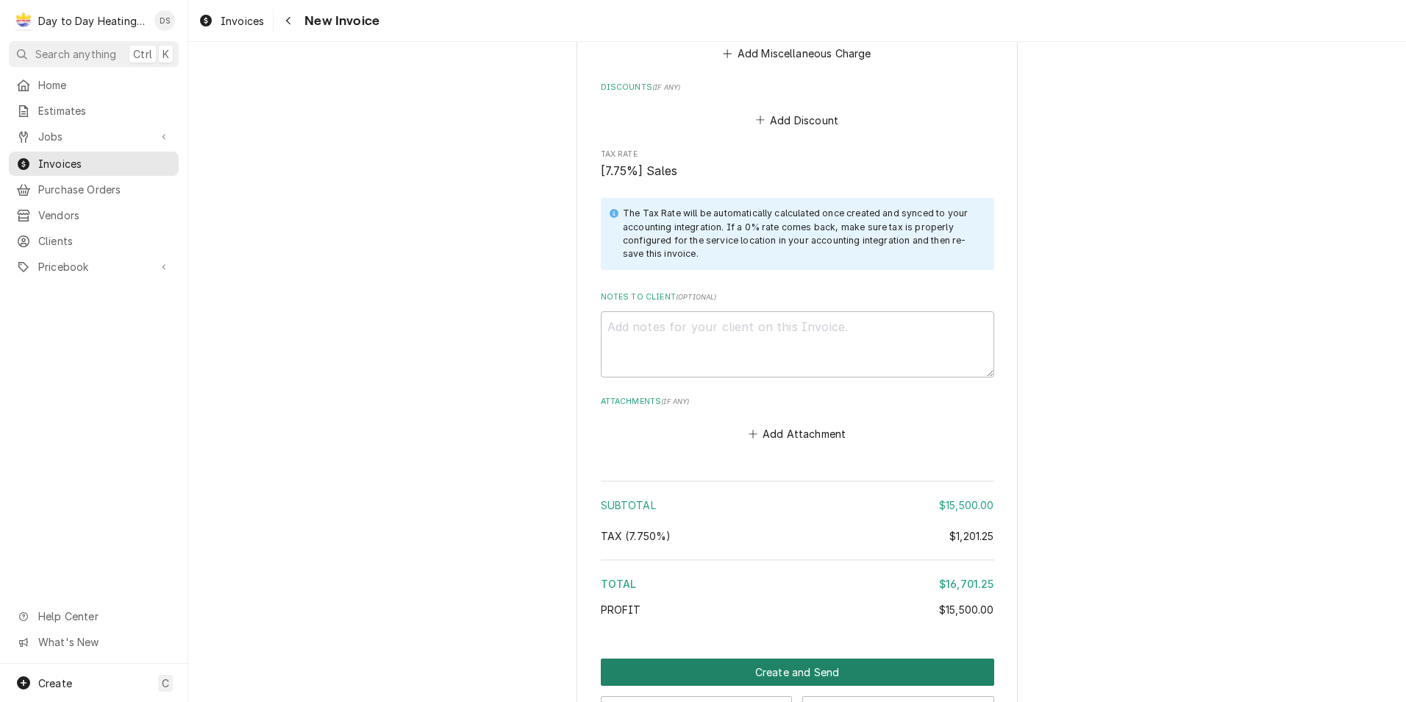
click at [796, 658] on button "Create and Send" at bounding box center [797, 671] width 393 height 27
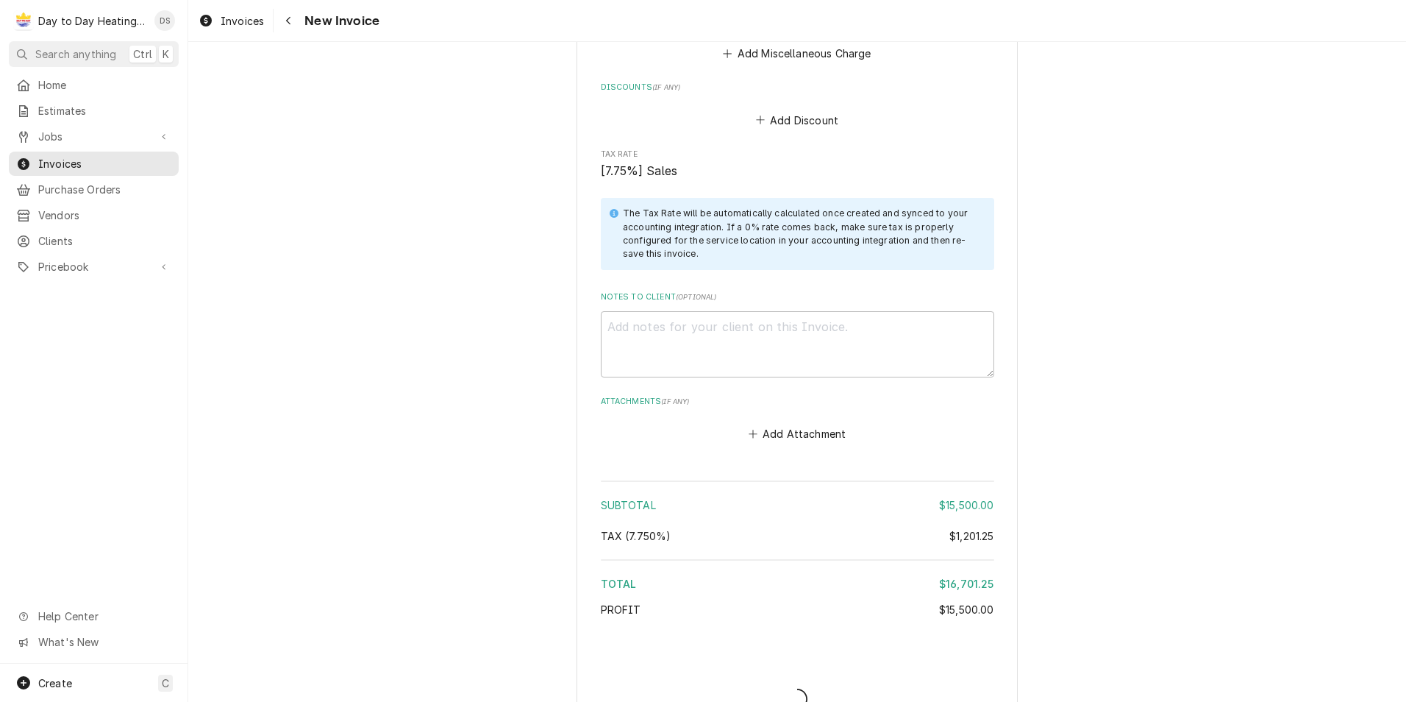
scroll to position [1877, 0]
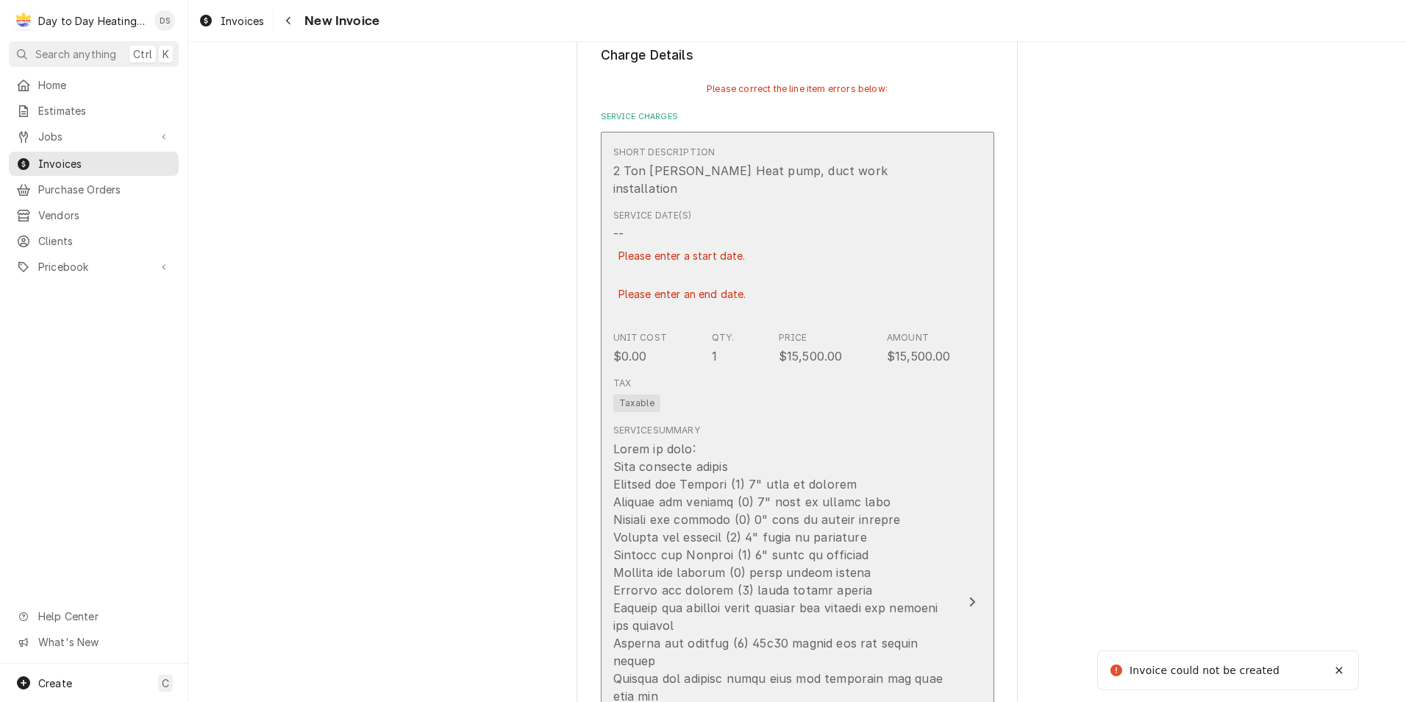
click at [766, 352] on div "Unit Cost $0.00 Qty. 1 Price $15,500.00 Amount $15,500.00" at bounding box center [782, 348] width 338 height 46
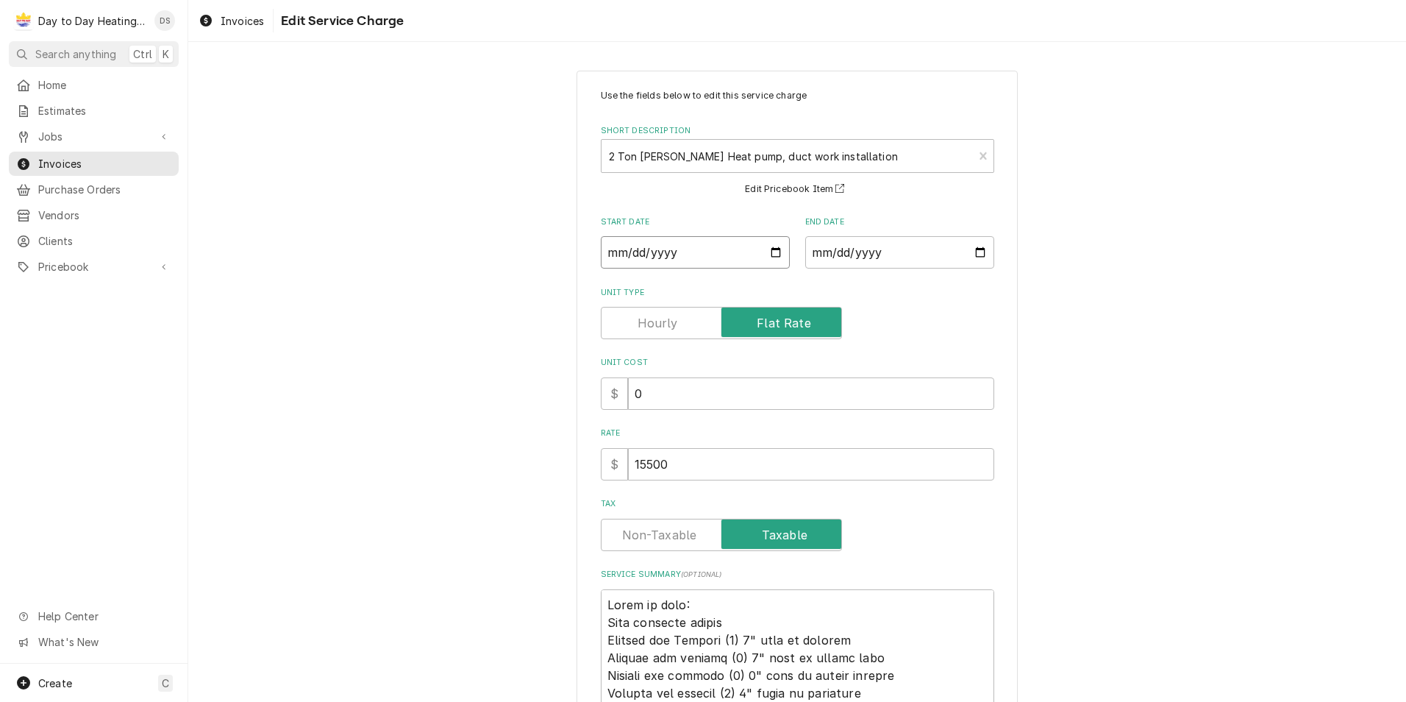
click at [773, 255] on input "Start Date" at bounding box center [695, 252] width 189 height 32
type textarea "x"
type input "2025-08-22"
click at [975, 246] on input "End Date" at bounding box center [899, 252] width 189 height 32
type textarea "x"
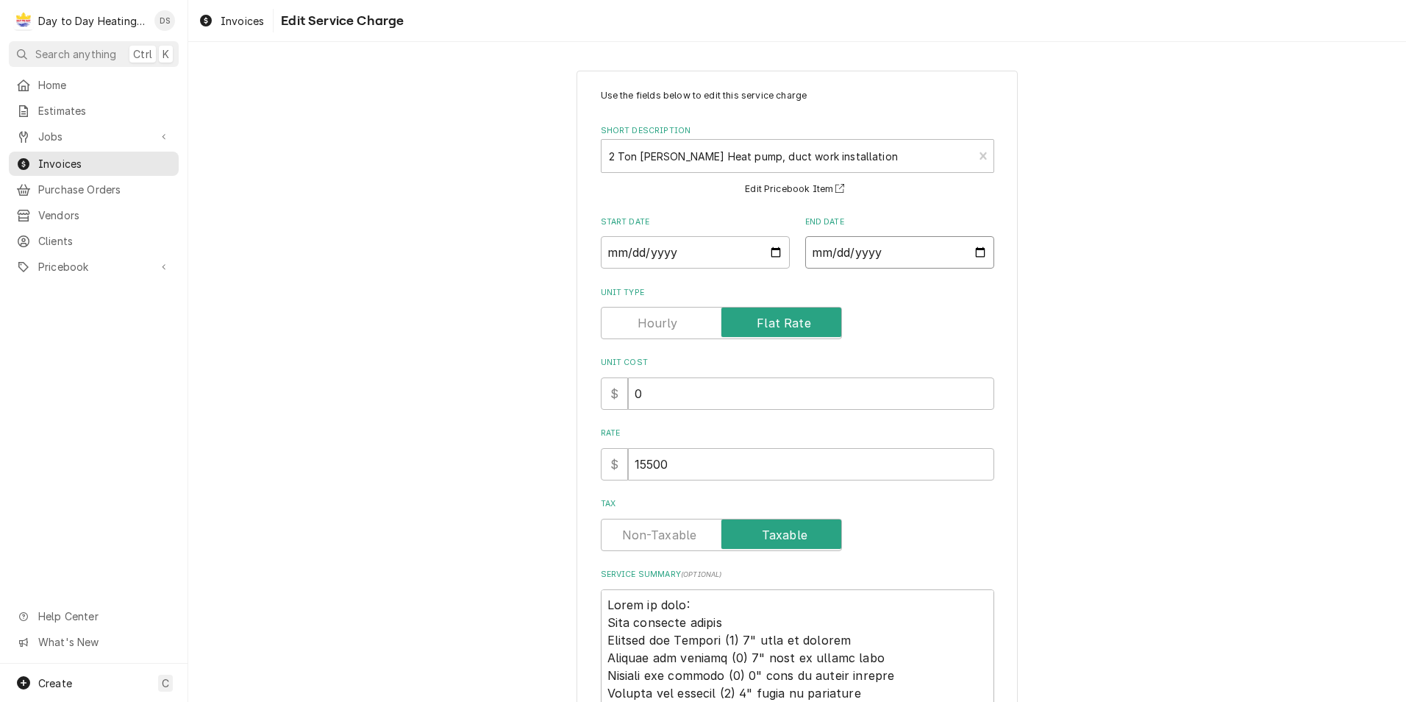
type input "2025-08-22"
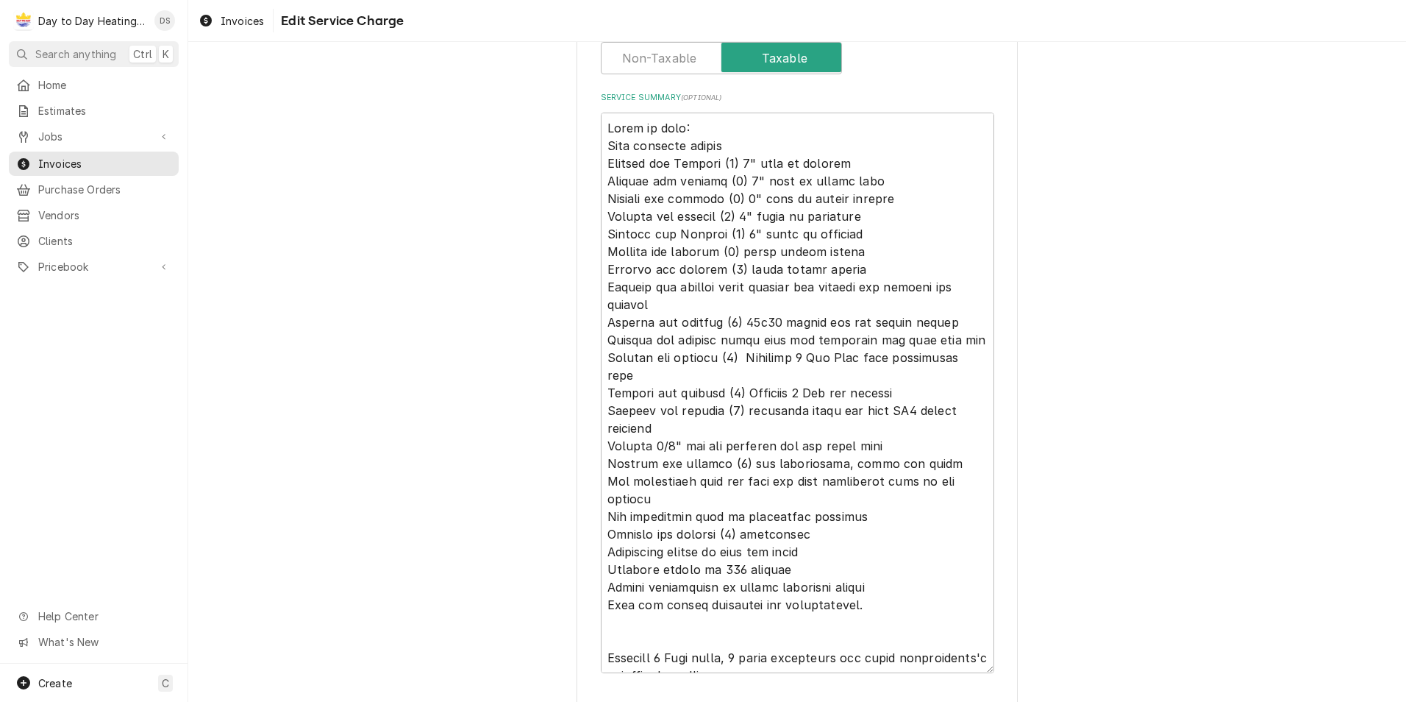
scroll to position [575, 0]
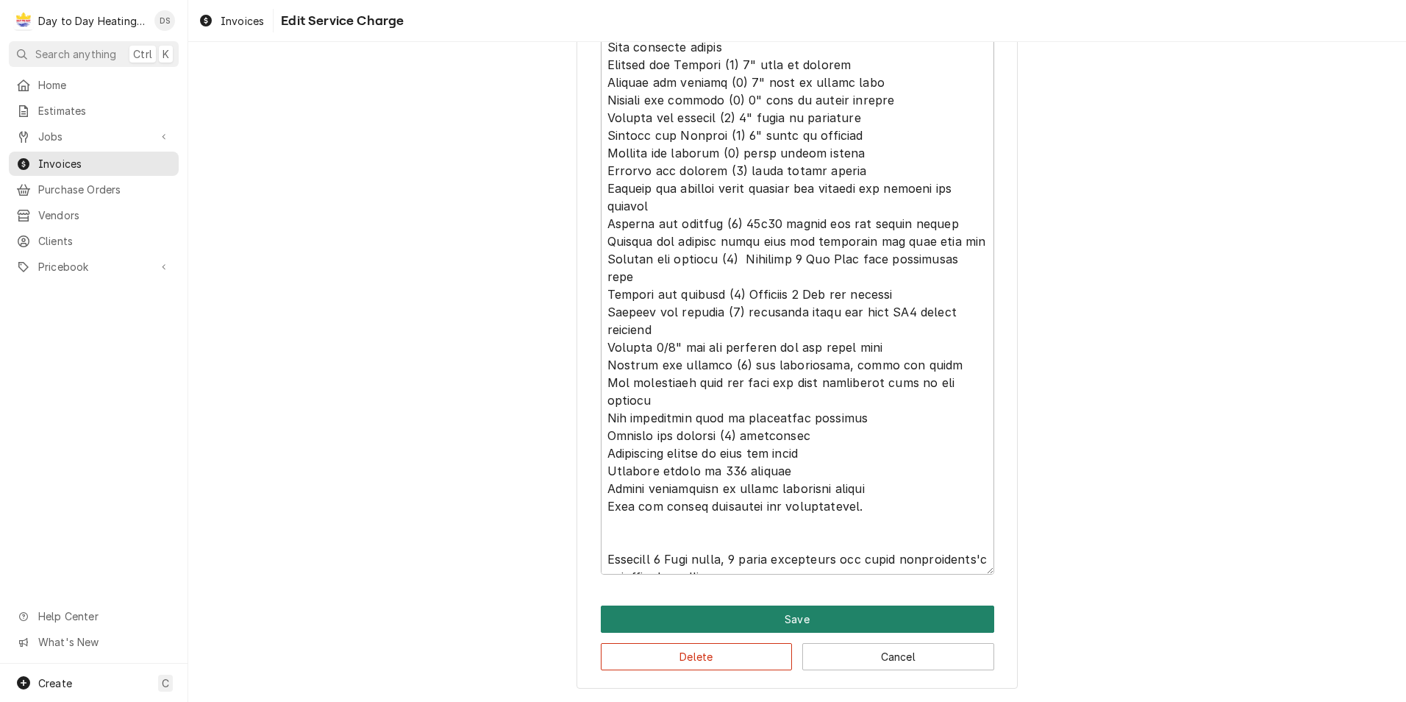
click at [814, 620] on button "Save" at bounding box center [797, 618] width 393 height 27
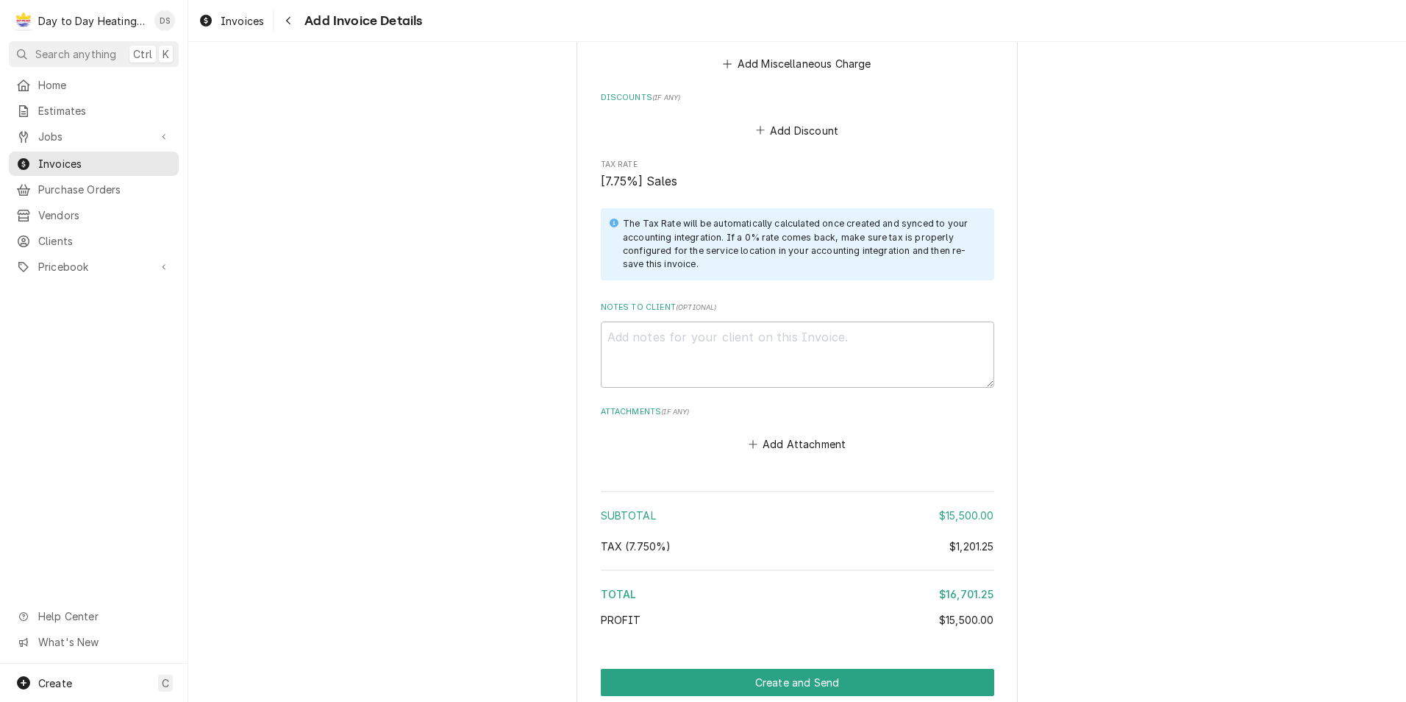
scroll to position [1994, 0]
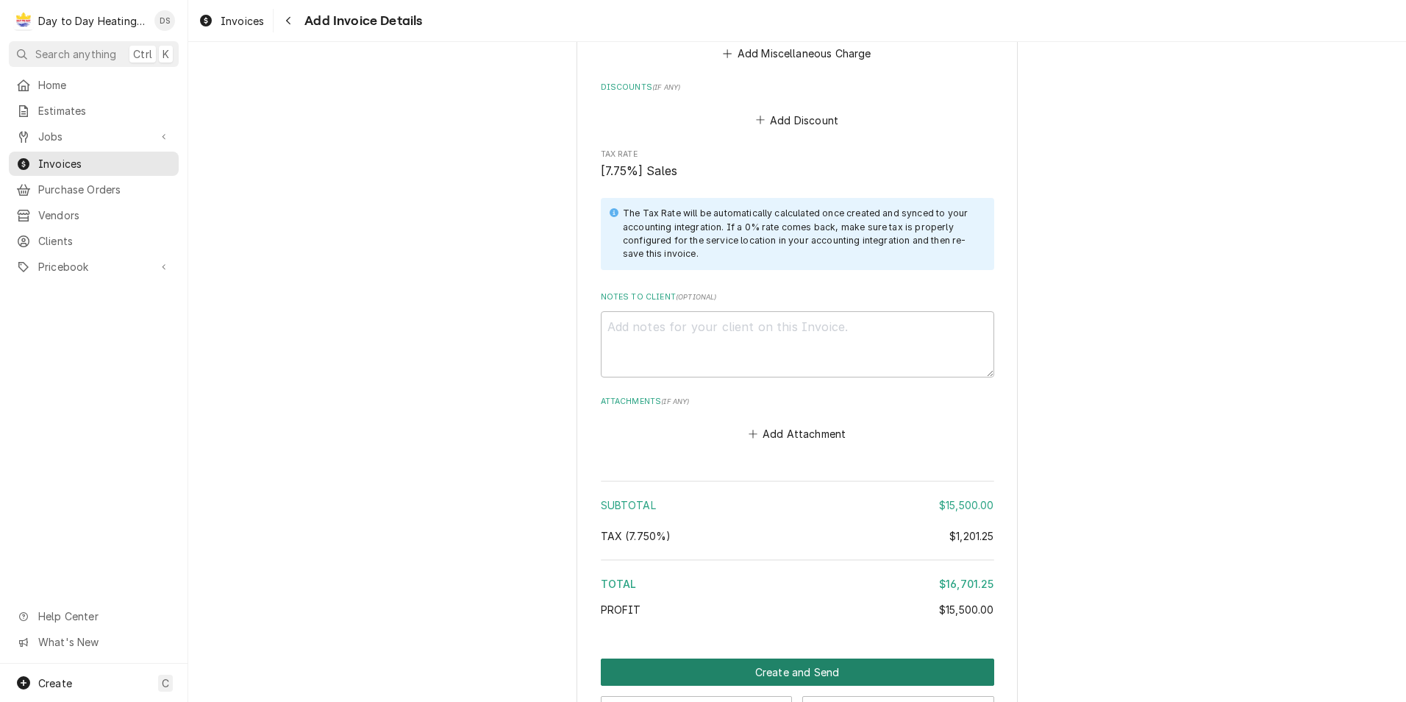
click at [827, 658] on button "Create and Send" at bounding box center [797, 671] width 393 height 27
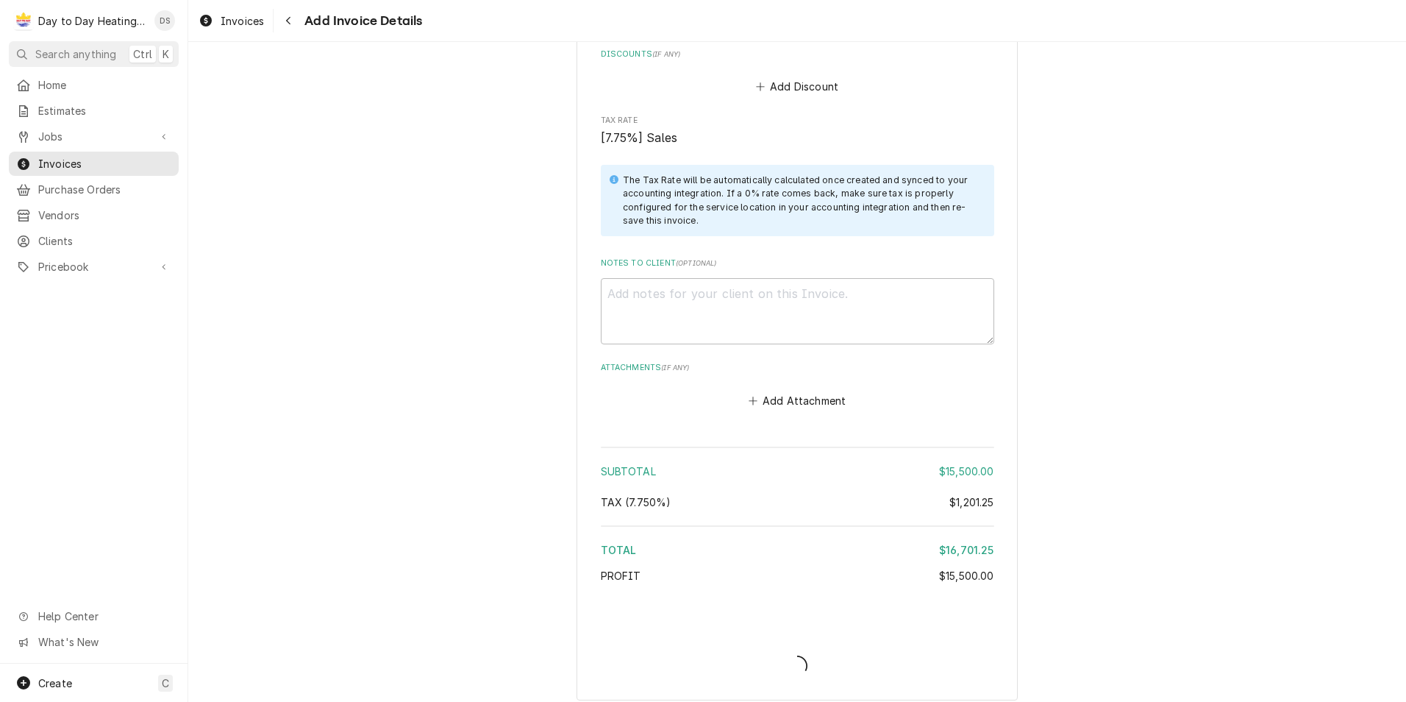
scroll to position [1952, 0]
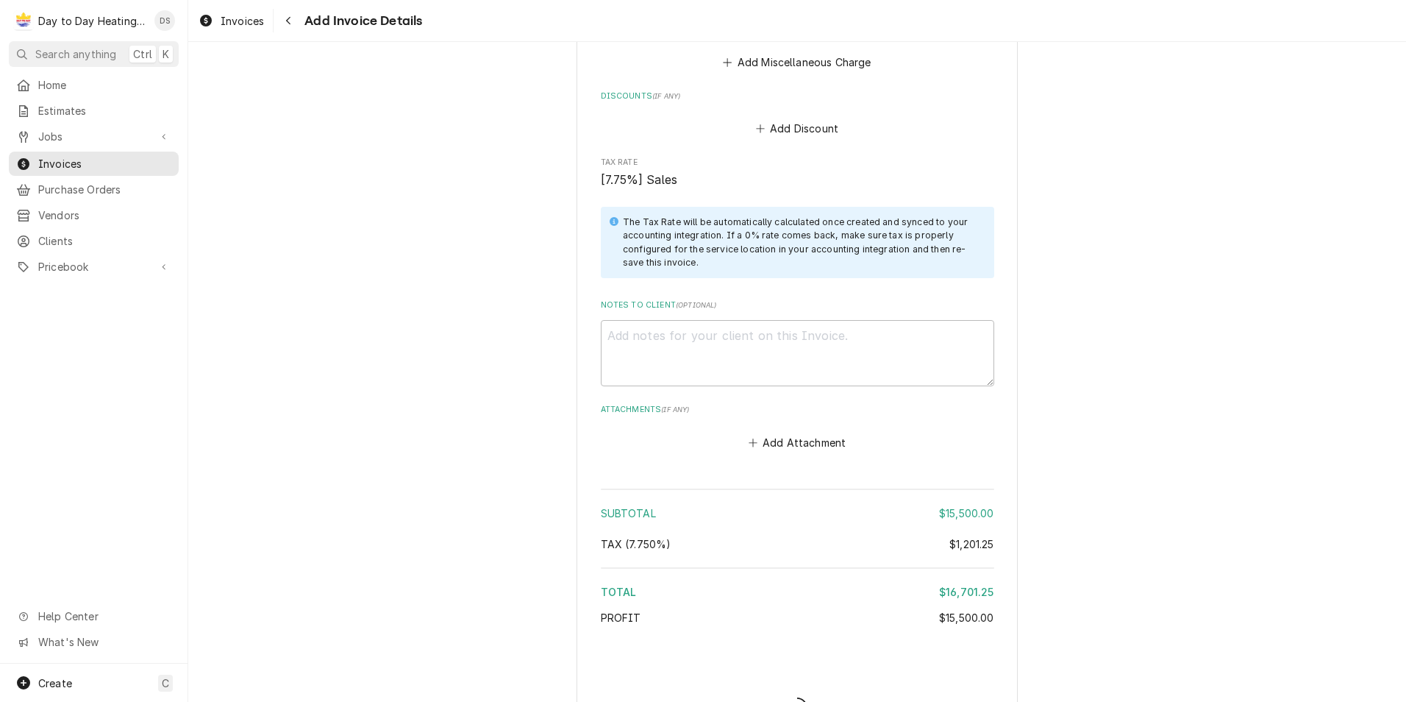
type textarea "x"
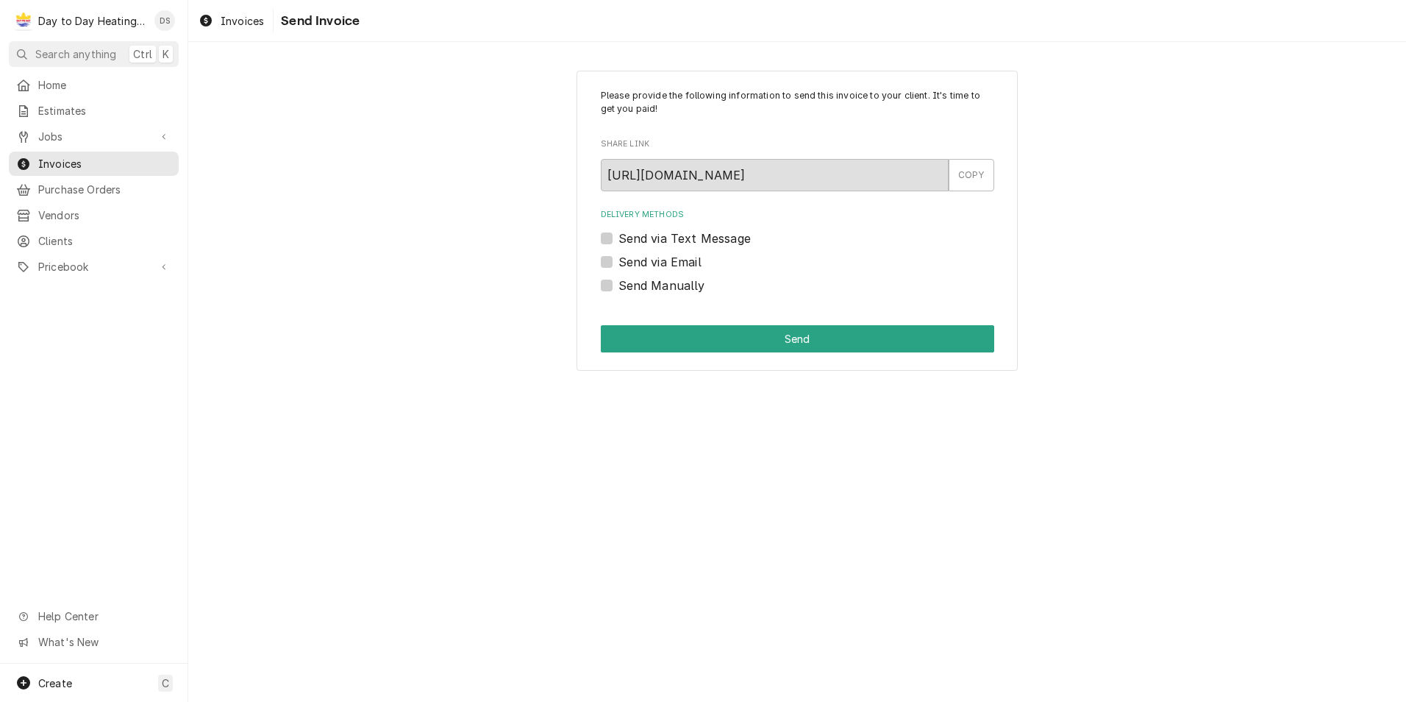
click at [675, 263] on label "Send via Email" at bounding box center [659, 262] width 83 height 18
click at [675, 263] on input "Send via Email" at bounding box center [814, 269] width 393 height 32
checkbox input "true"
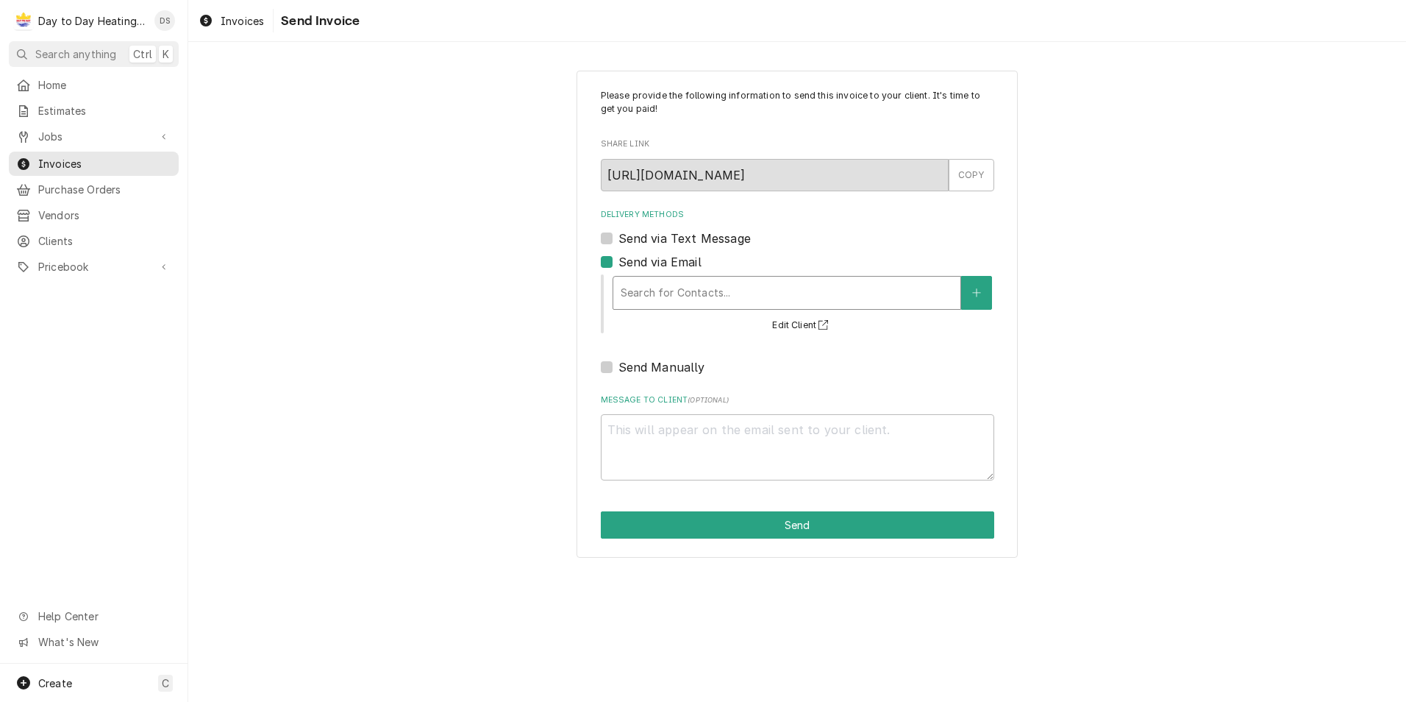
type textarea "x"
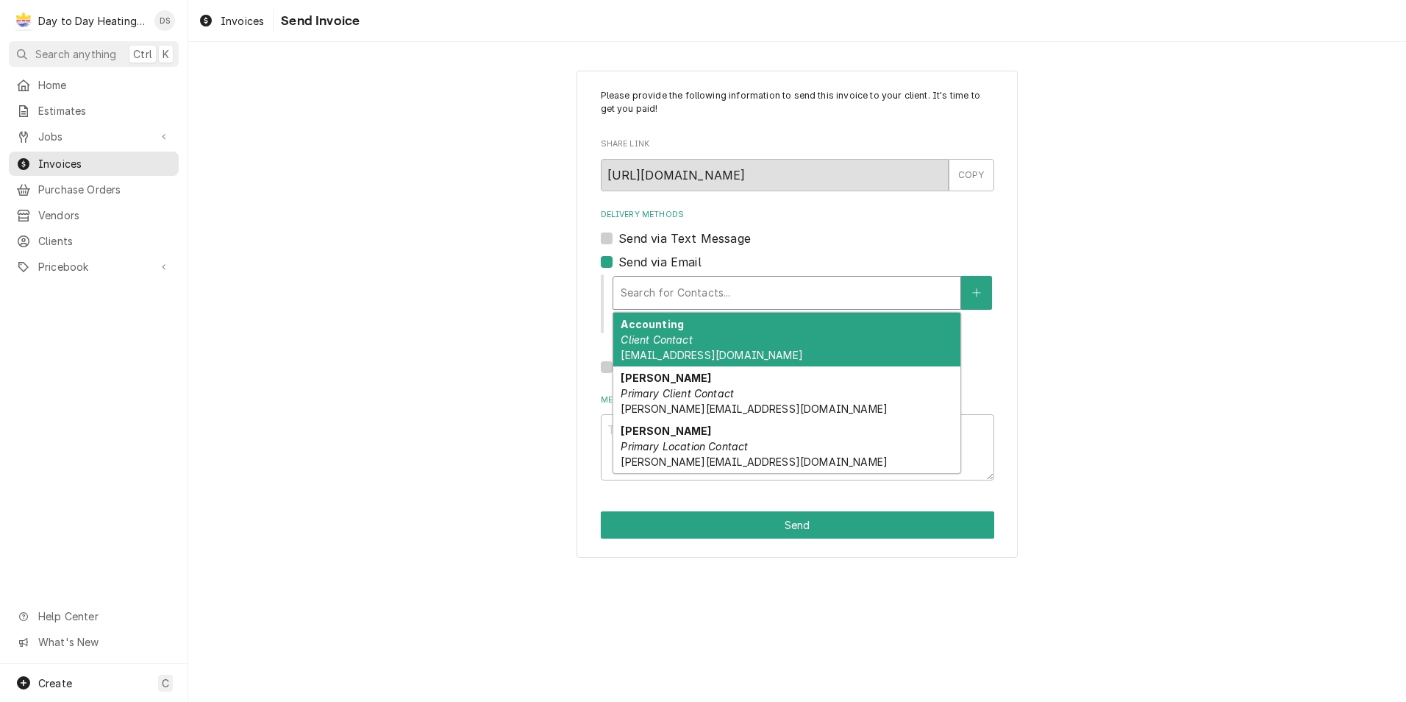
click at [688, 302] on div "Delivery Methods" at bounding box center [787, 292] width 332 height 26
click at [477, 280] on div "Please provide the following information to send this invoice to your client. I…" at bounding box center [797, 313] width 1218 height 513
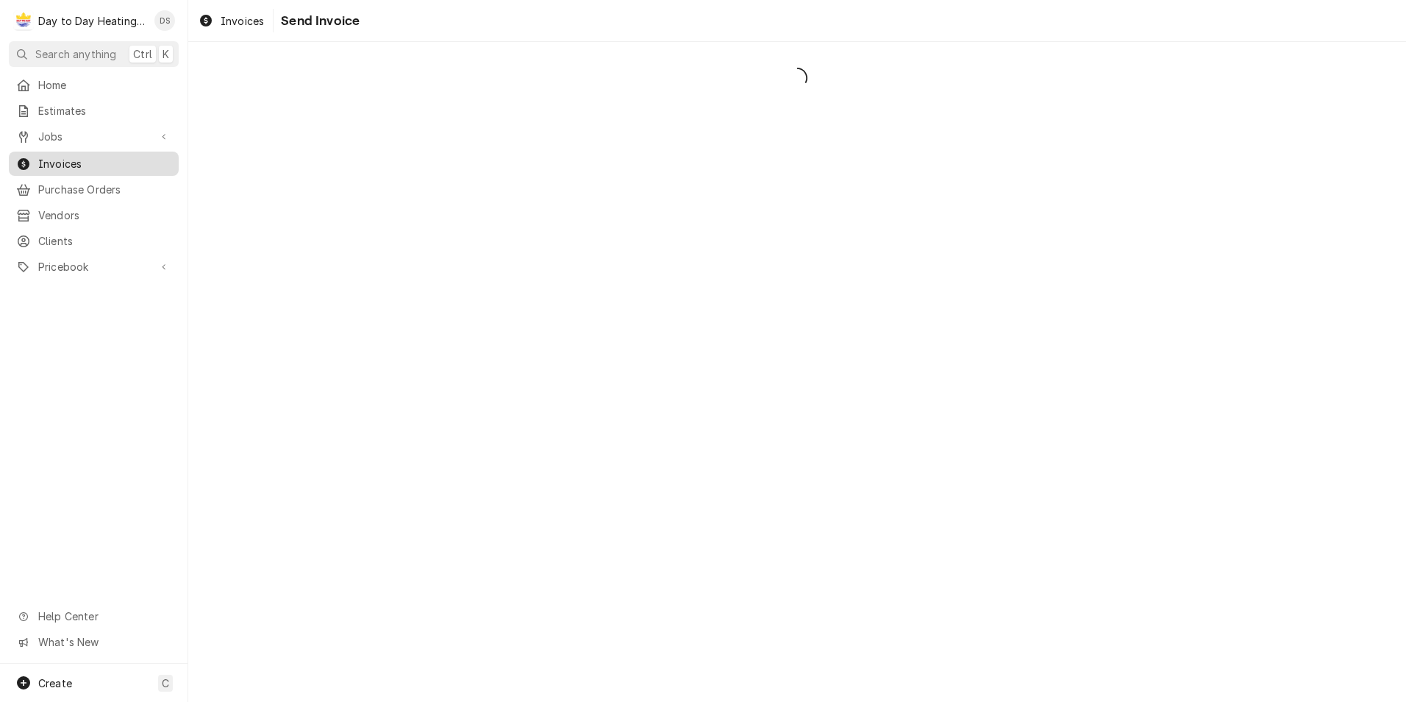
click at [66, 159] on span "Invoices" at bounding box center [104, 163] width 133 height 15
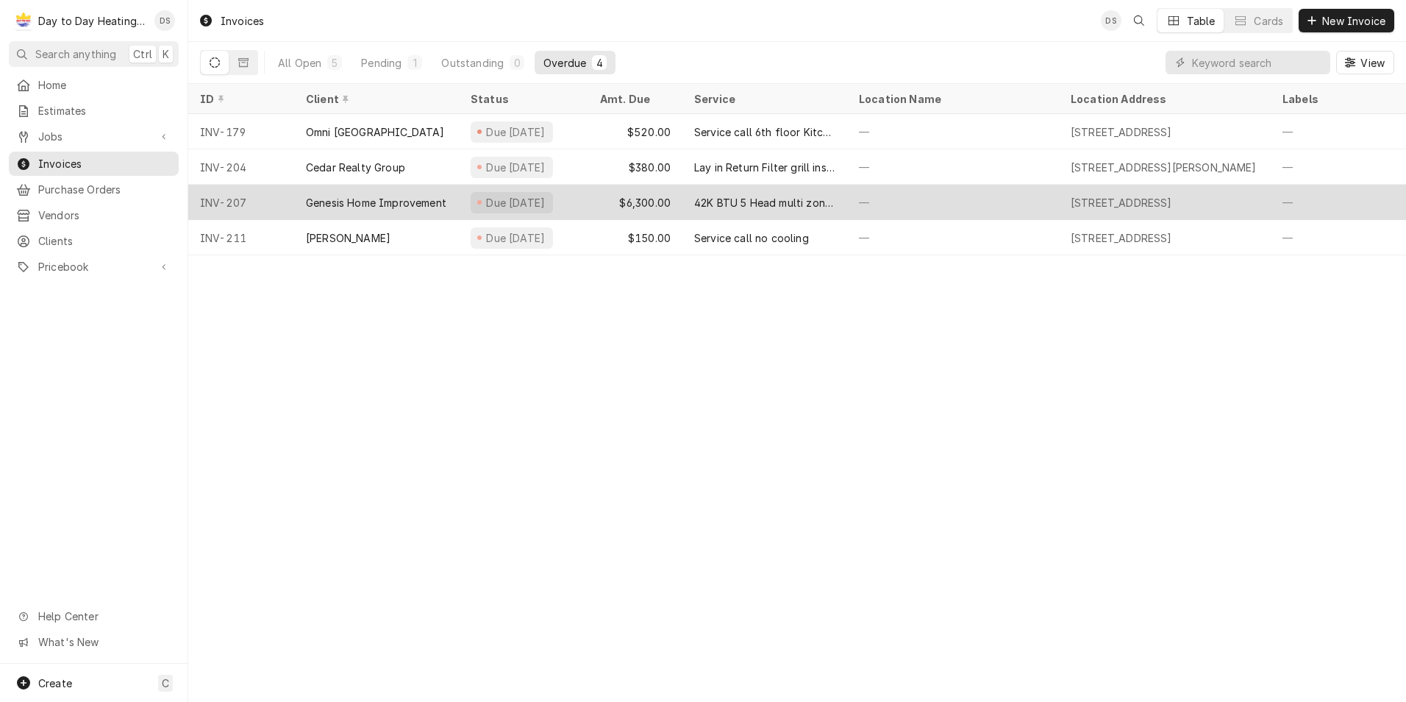
click at [376, 198] on div "Genesis Home Improvement" at bounding box center [376, 202] width 140 height 15
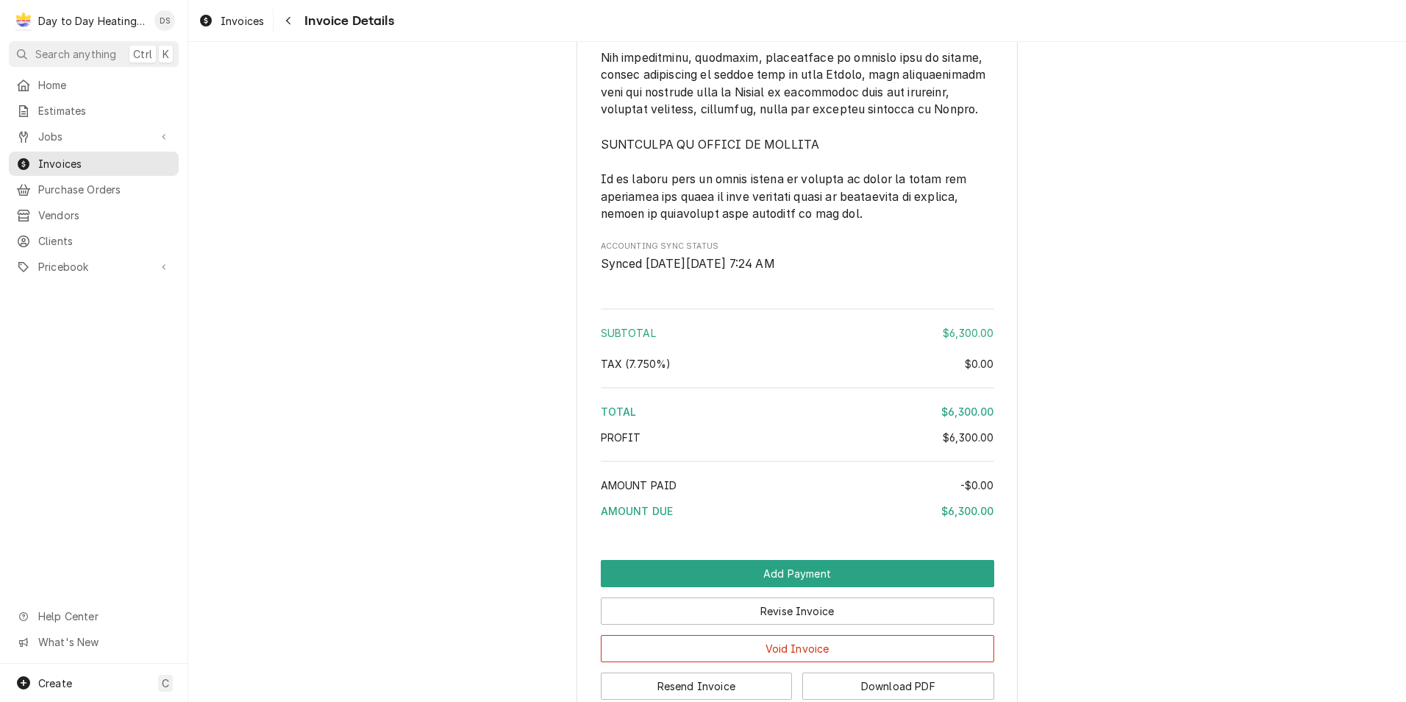
scroll to position [3964, 0]
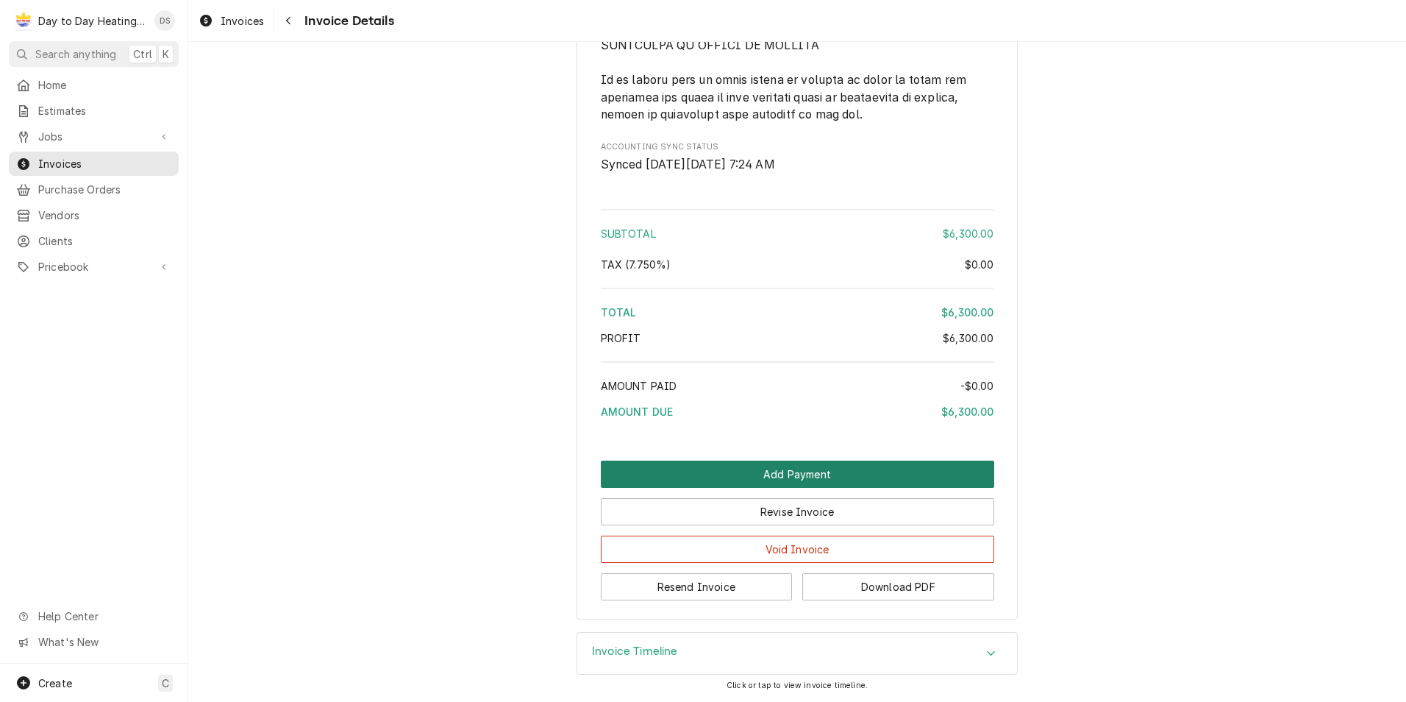
click at [777, 471] on button "Add Payment" at bounding box center [797, 473] width 393 height 27
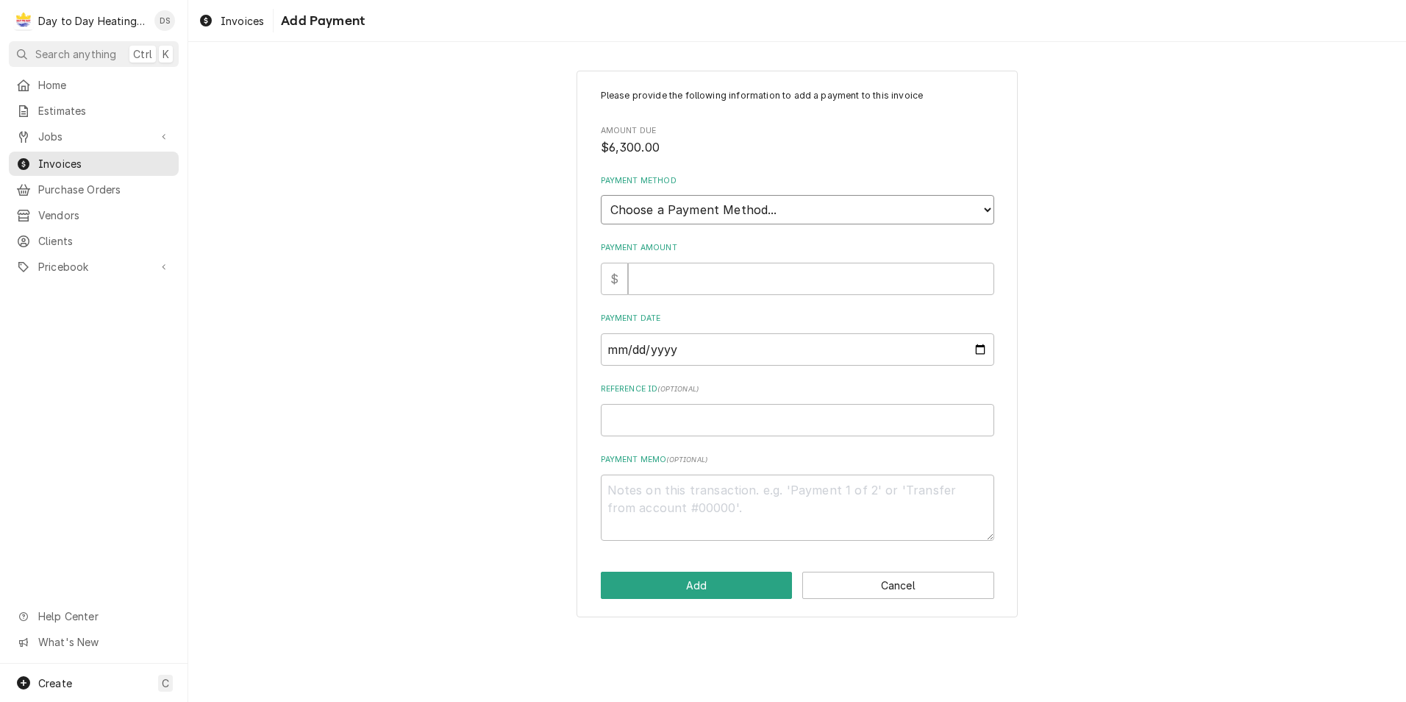
click at [711, 219] on select "Choose a Payment Method... Cash Check Credit/Debit Card ACH/eCheck Other" at bounding box center [797, 209] width 393 height 29
select select "2"
click at [601, 195] on select "Choose a Payment Method... Cash Check Credit/Debit Card ACH/eCheck Other" at bounding box center [797, 209] width 393 height 29
click at [673, 289] on input "Payment Amount" at bounding box center [811, 279] width 366 height 32
type textarea "x"
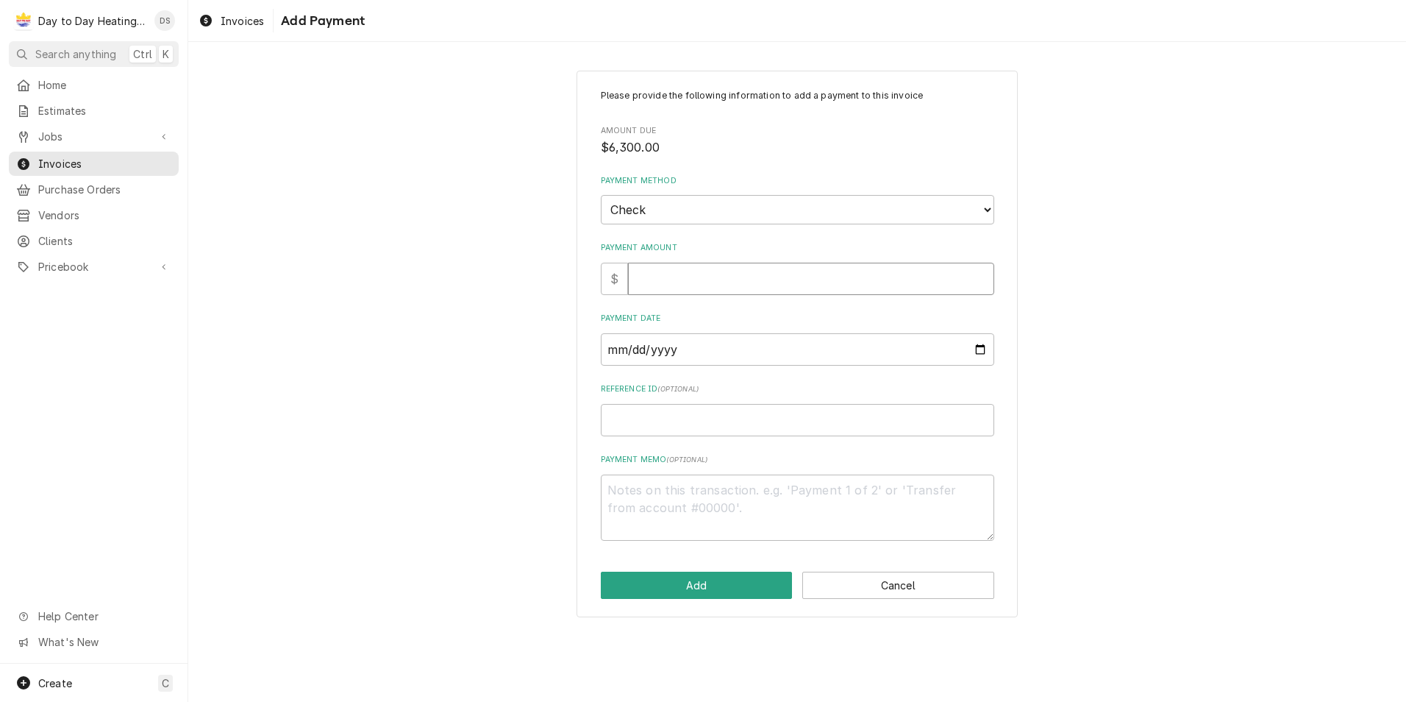
type input "6"
type textarea "x"
type input "63"
type textarea "x"
type input "630"
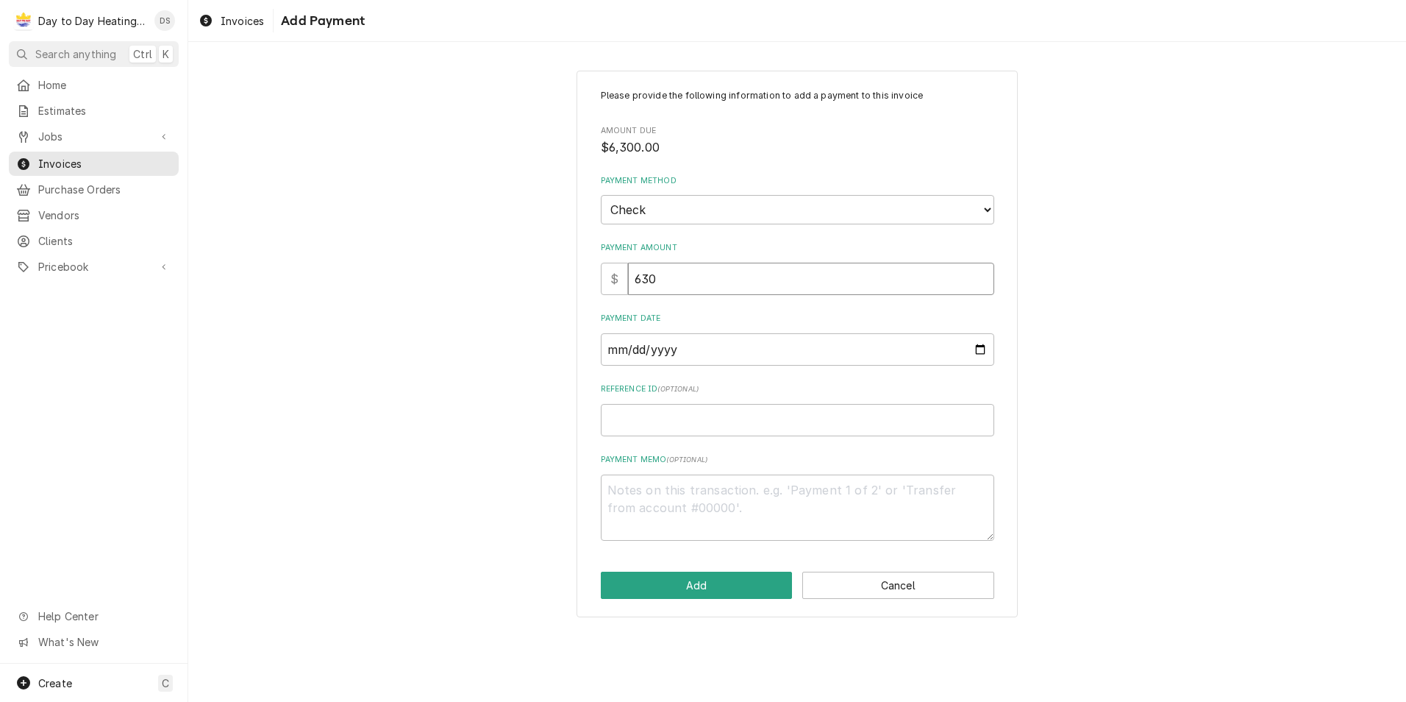
type textarea "x"
type input "6300"
click at [973, 350] on input "Payment Date" at bounding box center [797, 349] width 393 height 32
type input "2025-08-22"
click at [670, 575] on button "Add" at bounding box center [697, 584] width 192 height 27
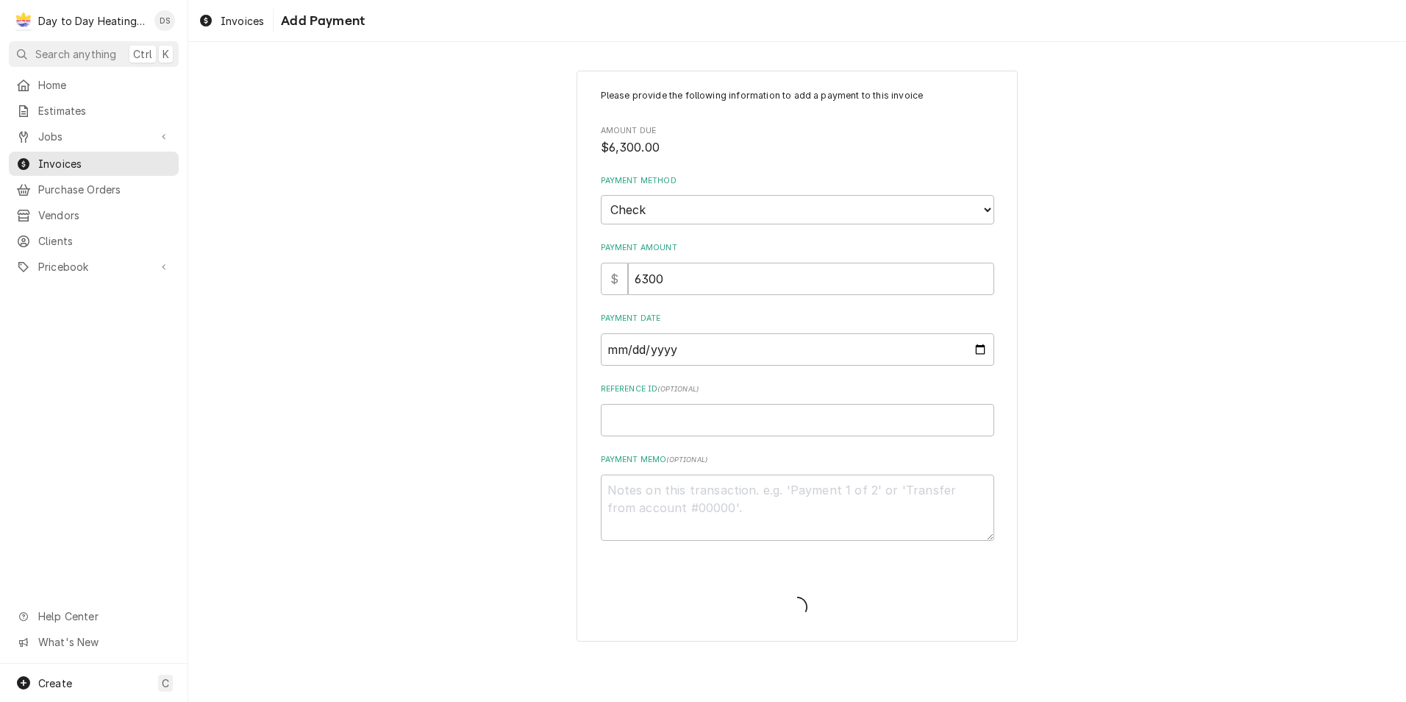
type textarea "x"
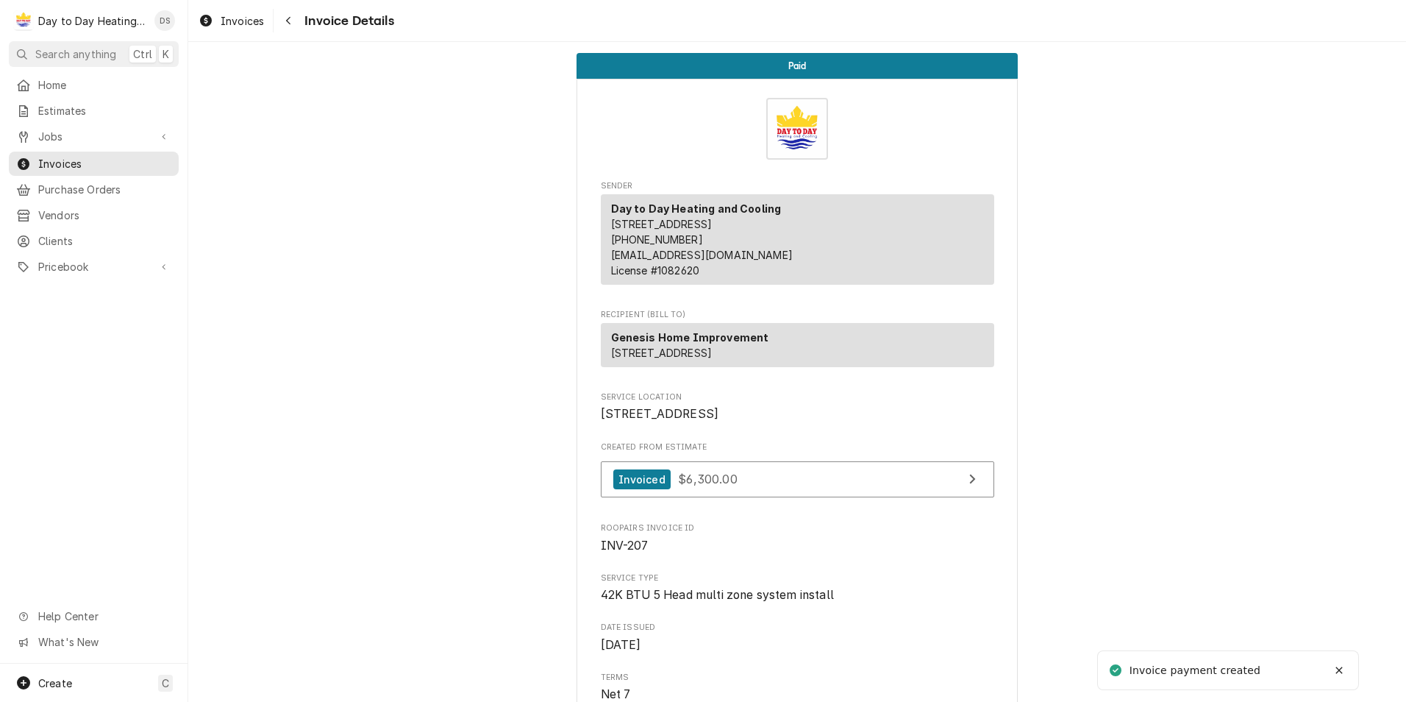
click at [50, 171] on div "Home Estimates Jobs Jobs Job Series Invoices Purchase Orders Vendors Clients Pr…" at bounding box center [94, 176] width 188 height 207
click at [54, 162] on span "Invoices" at bounding box center [104, 163] width 133 height 15
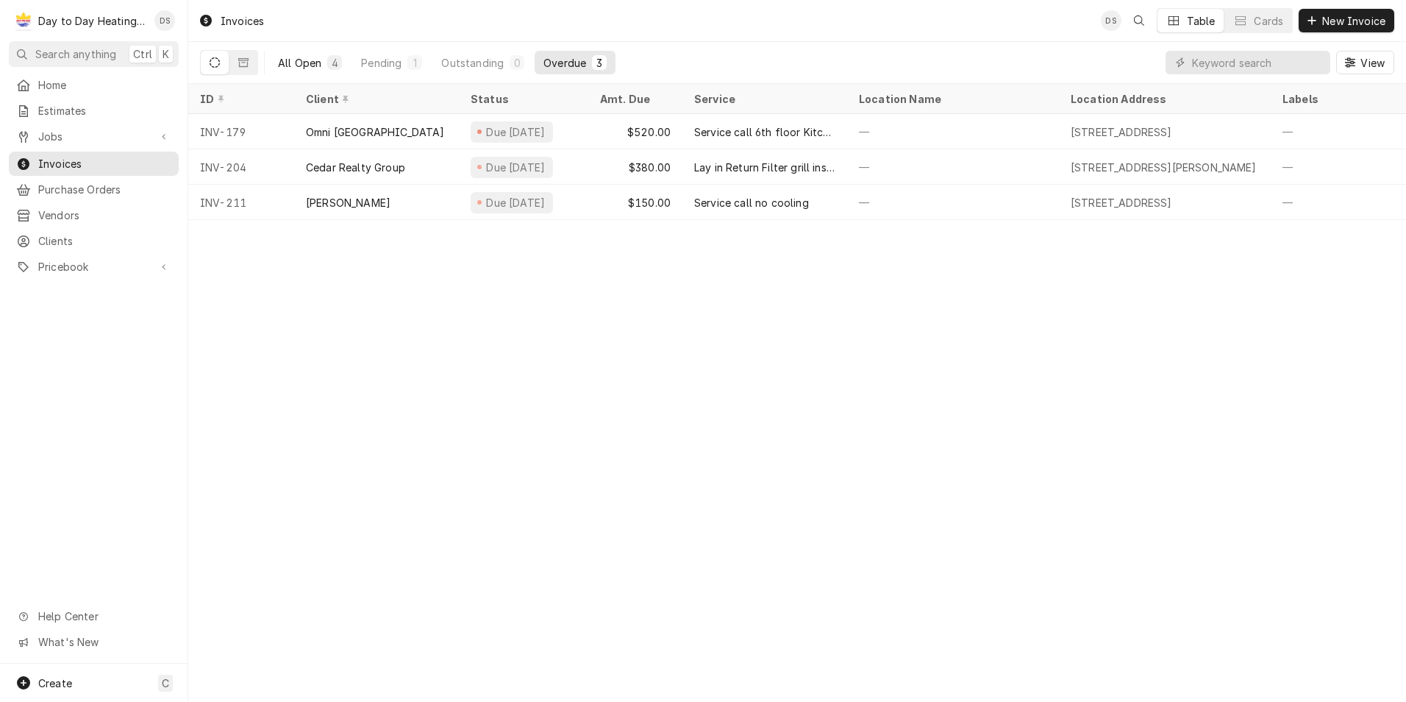
click at [308, 54] on button "All Open 4" at bounding box center [310, 63] width 82 height 24
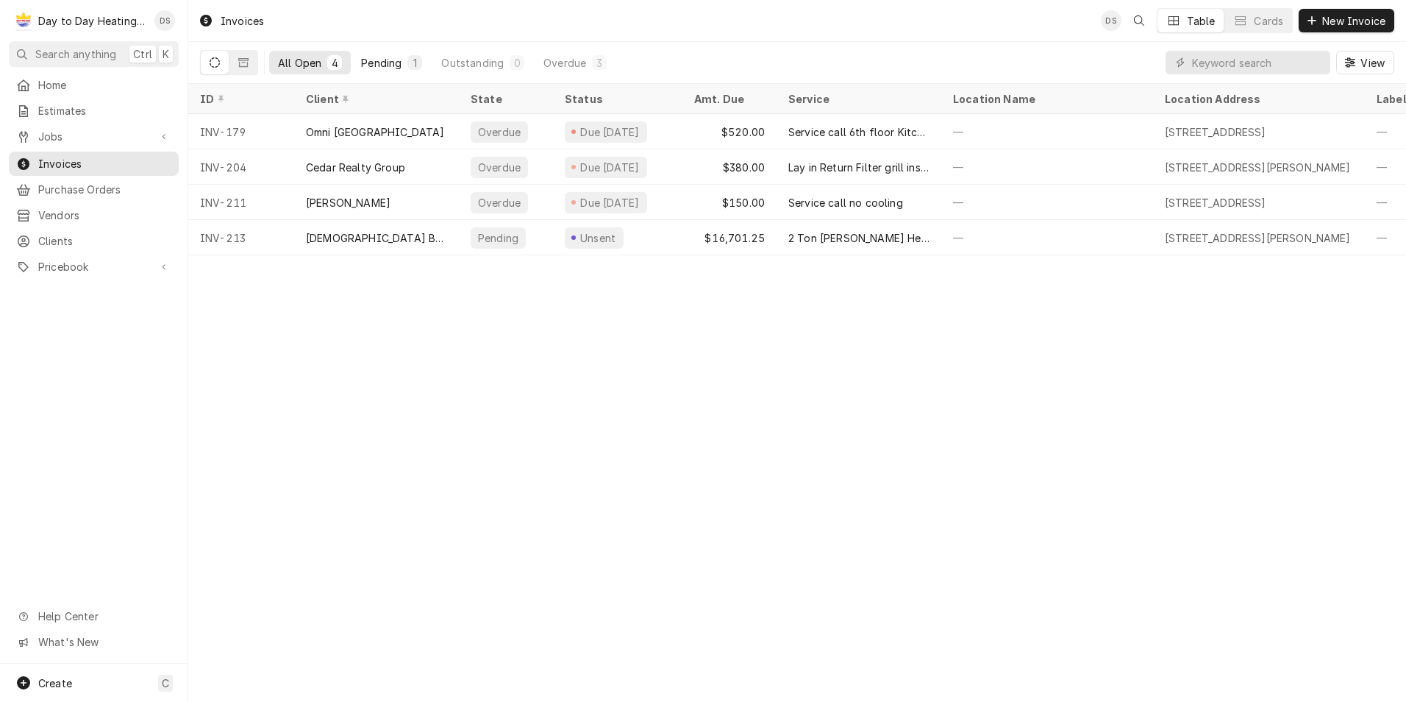
click at [379, 61] on div "Pending" at bounding box center [381, 62] width 40 height 15
